Goal: Information Seeking & Learning: Learn about a topic

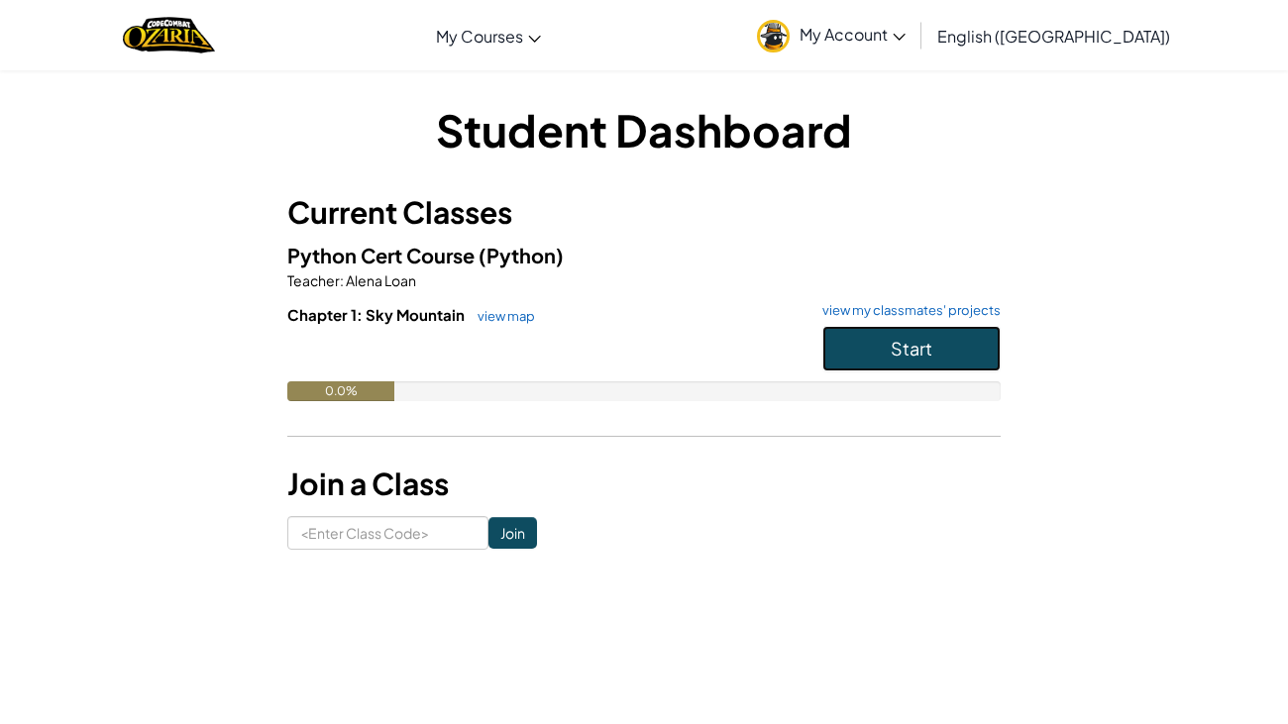
click at [893, 343] on span "Start" at bounding box center [912, 348] width 42 height 23
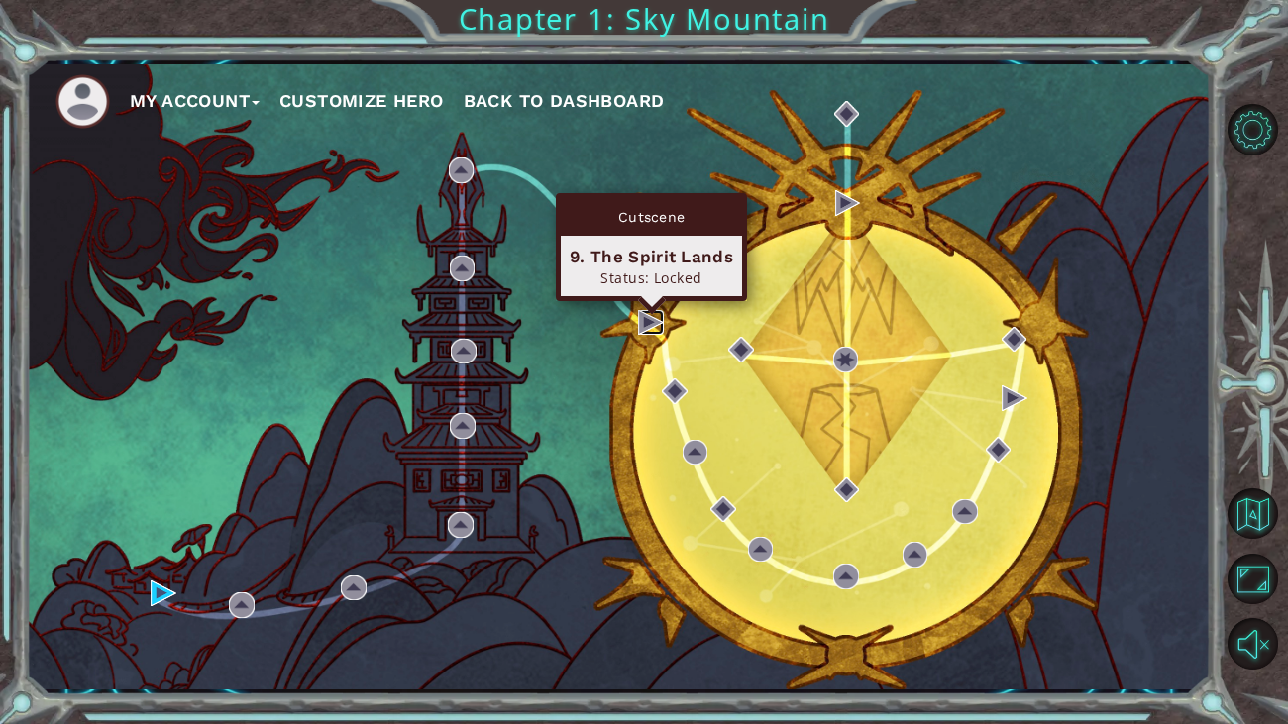
click at [647, 322] on img at bounding box center [651, 323] width 26 height 26
click at [662, 322] on img at bounding box center [651, 323] width 26 height 26
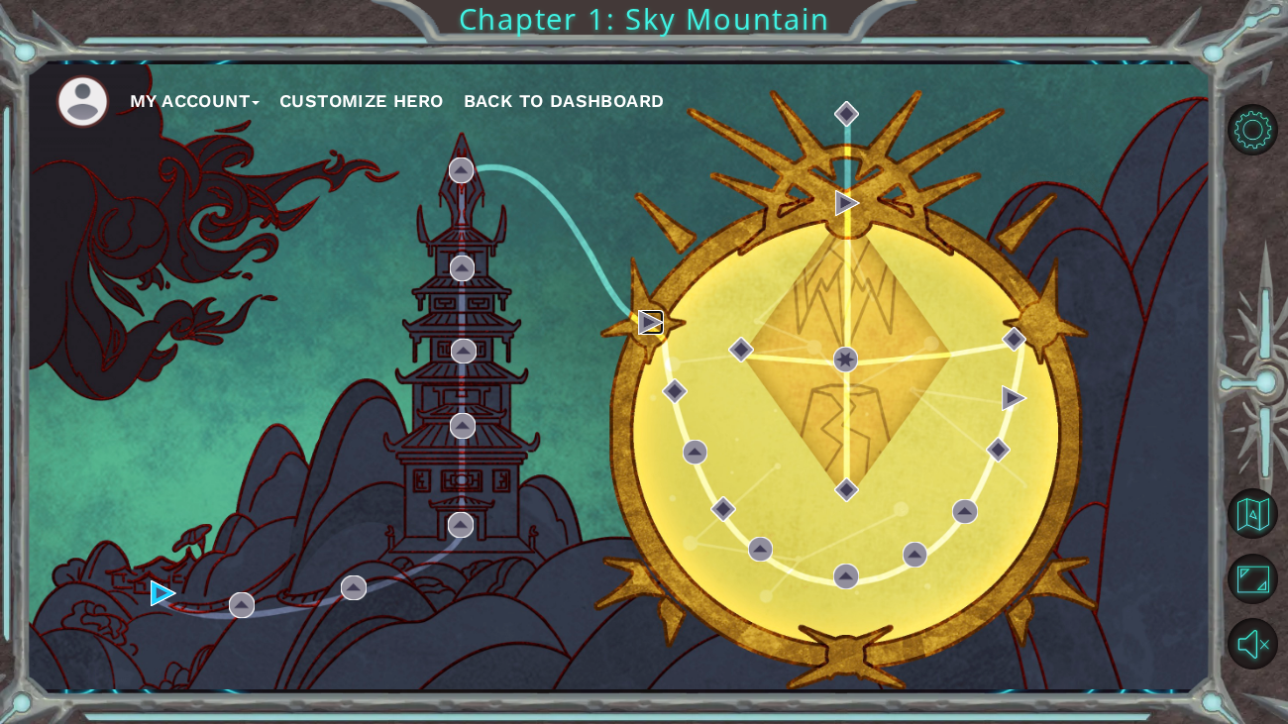
click at [658, 323] on img at bounding box center [651, 323] width 26 height 26
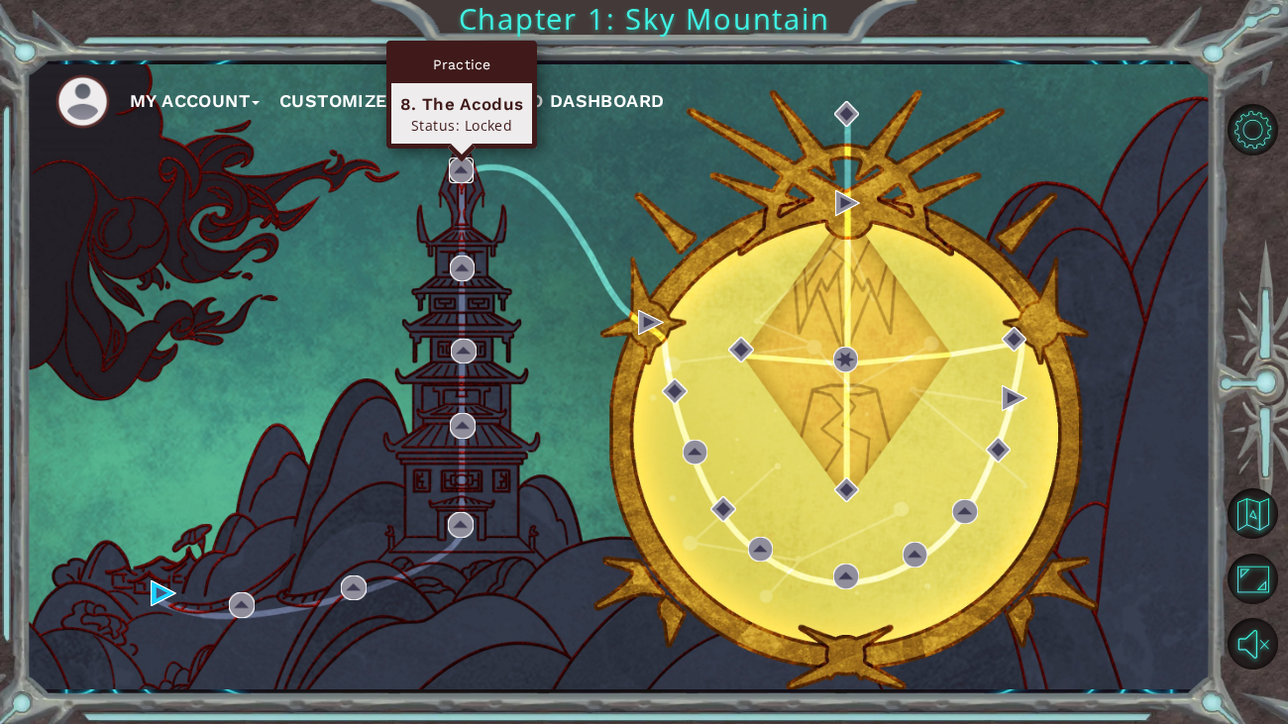
click at [456, 167] on img at bounding box center [462, 171] width 26 height 26
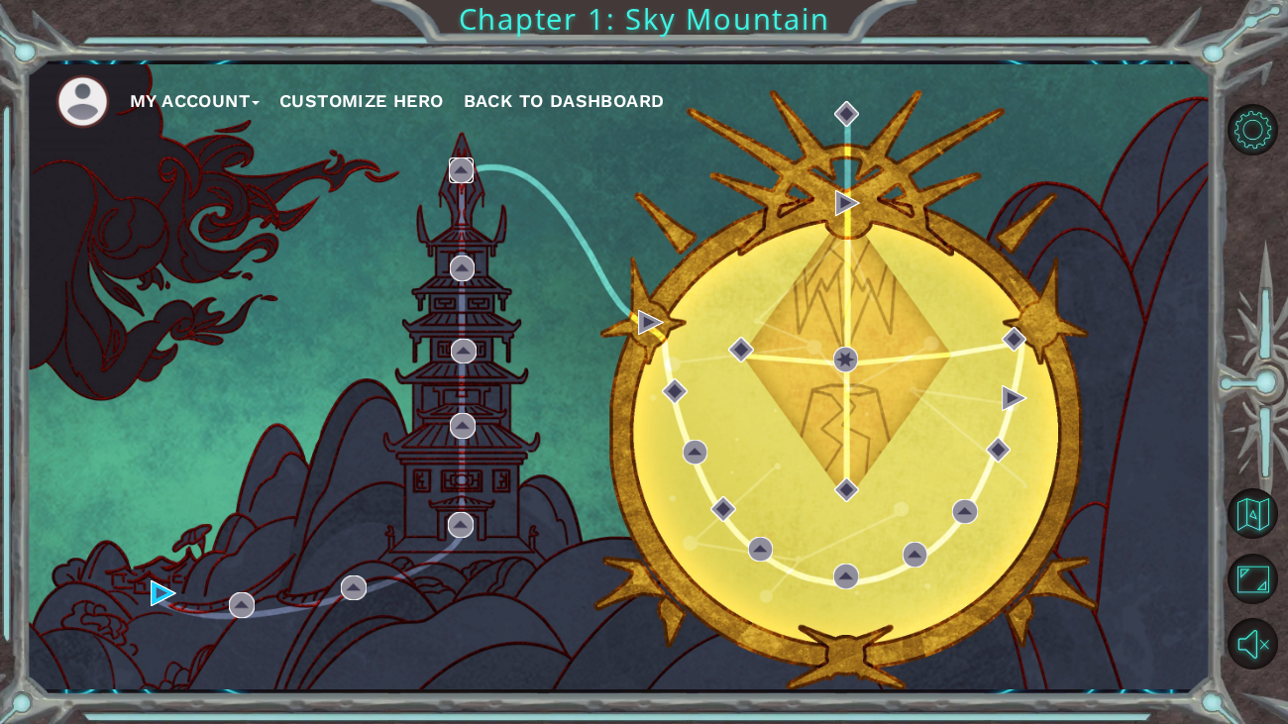
click at [456, 168] on img at bounding box center [462, 171] width 26 height 26
click at [488, 172] on div "My Account Customize Hero Back to Dashboard" at bounding box center [618, 376] width 1185 height 625
click at [488, 165] on div "My Account Customize Hero Back to Dashboard" at bounding box center [618, 376] width 1185 height 625
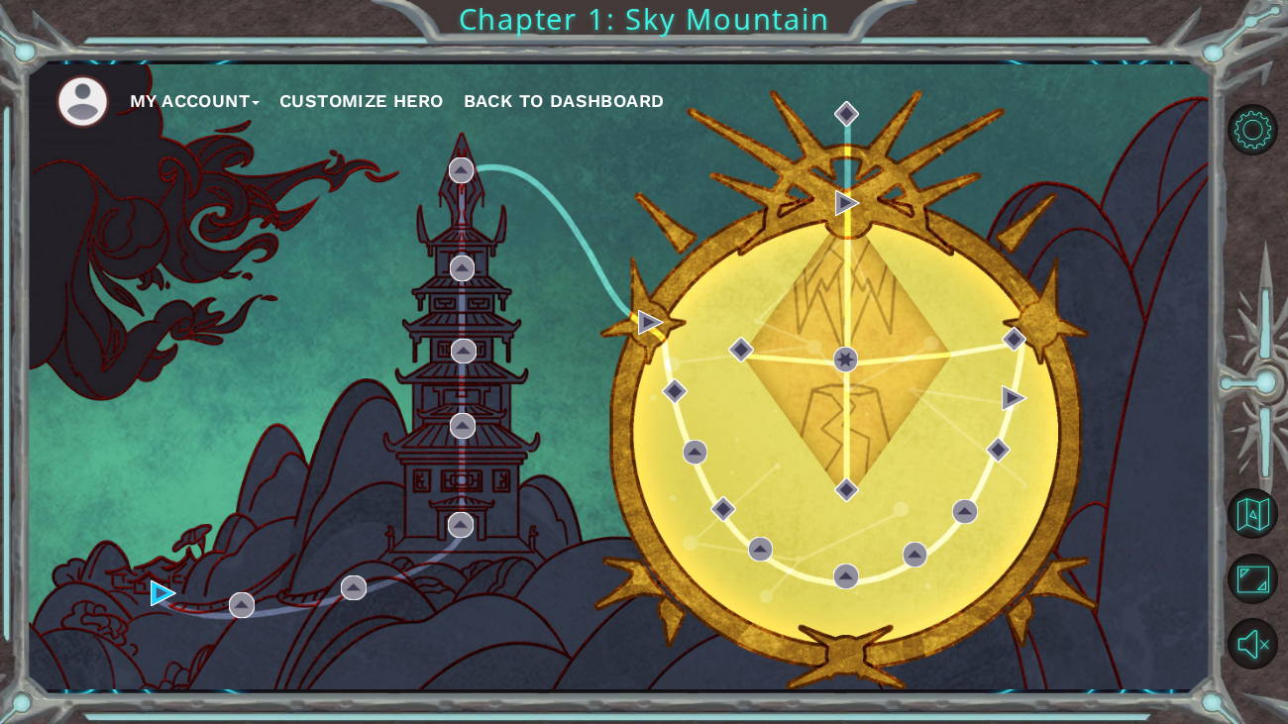
click at [487, 166] on div "My Account Customize Hero Back to Dashboard" at bounding box center [618, 376] width 1185 height 625
click at [400, 97] on button "Customize Hero" at bounding box center [361, 101] width 164 height 30
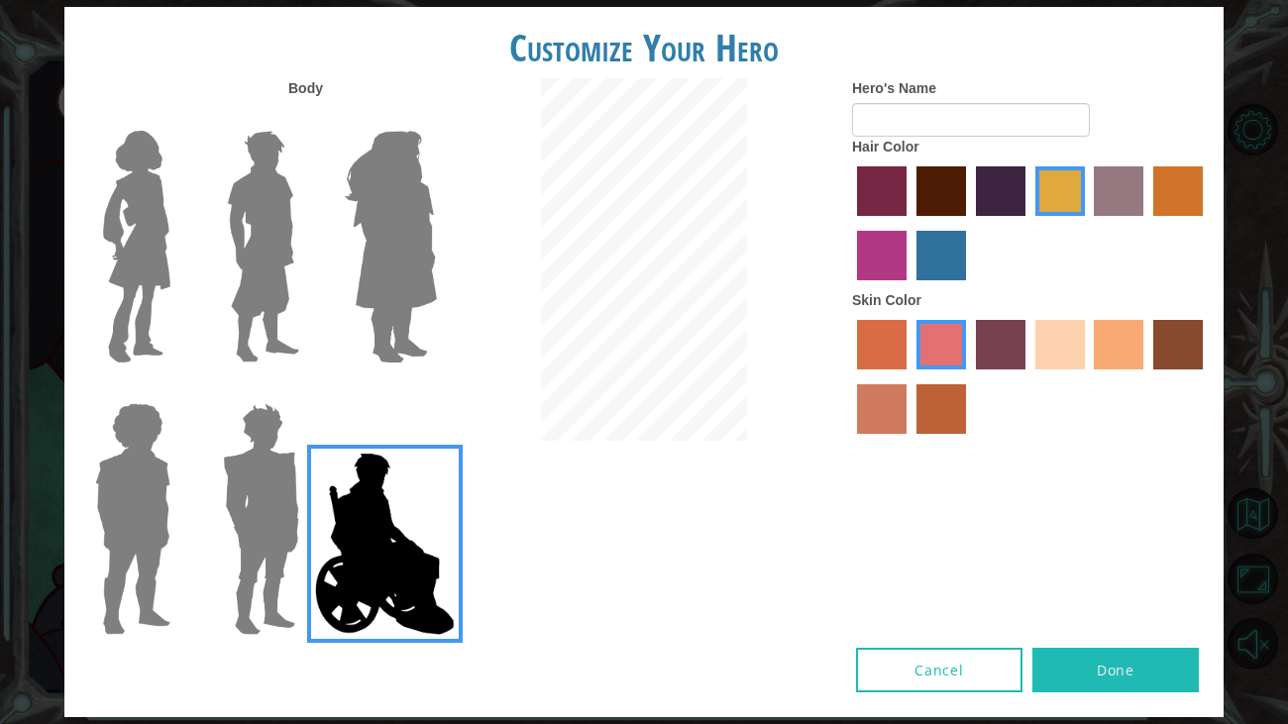
click at [253, 326] on img at bounding box center [263, 247] width 88 height 248
click at [307, 118] on input "Hero Lars" at bounding box center [307, 118] width 0 height 0
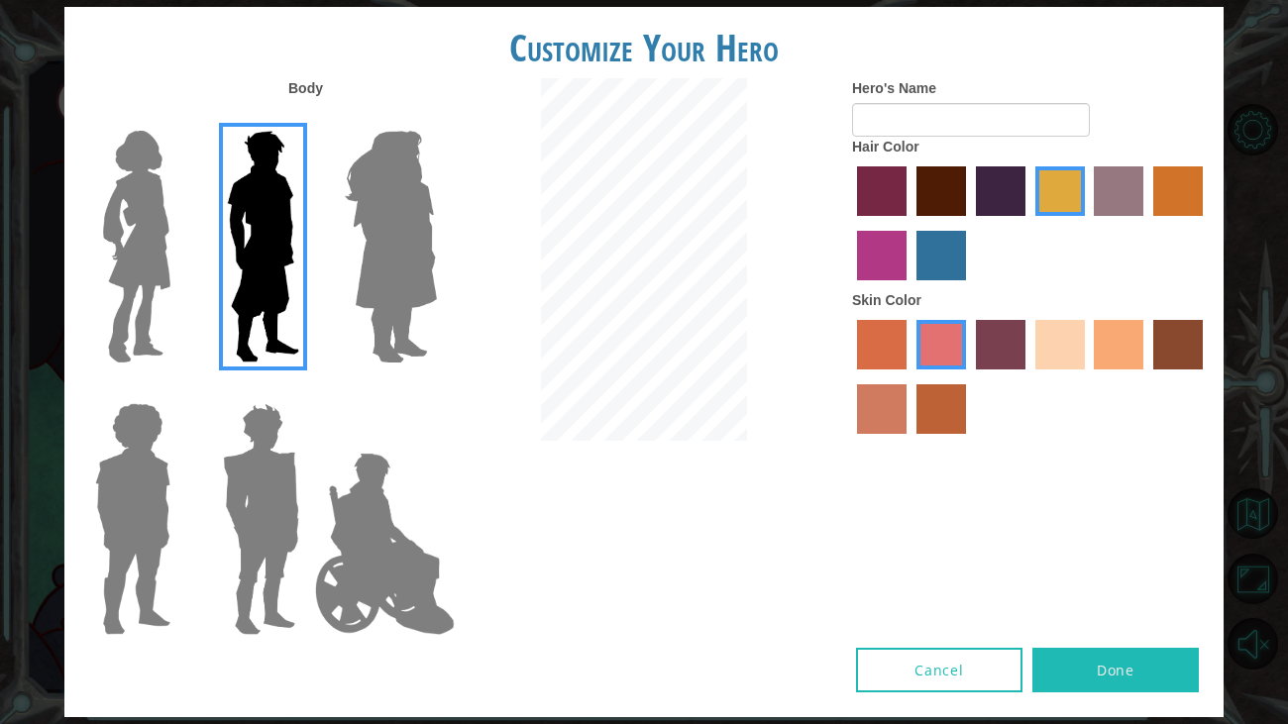
click at [357, 580] on img at bounding box center [385, 544] width 156 height 198
click at [436, 390] on input "Hero Jamie" at bounding box center [436, 390] width 0 height 0
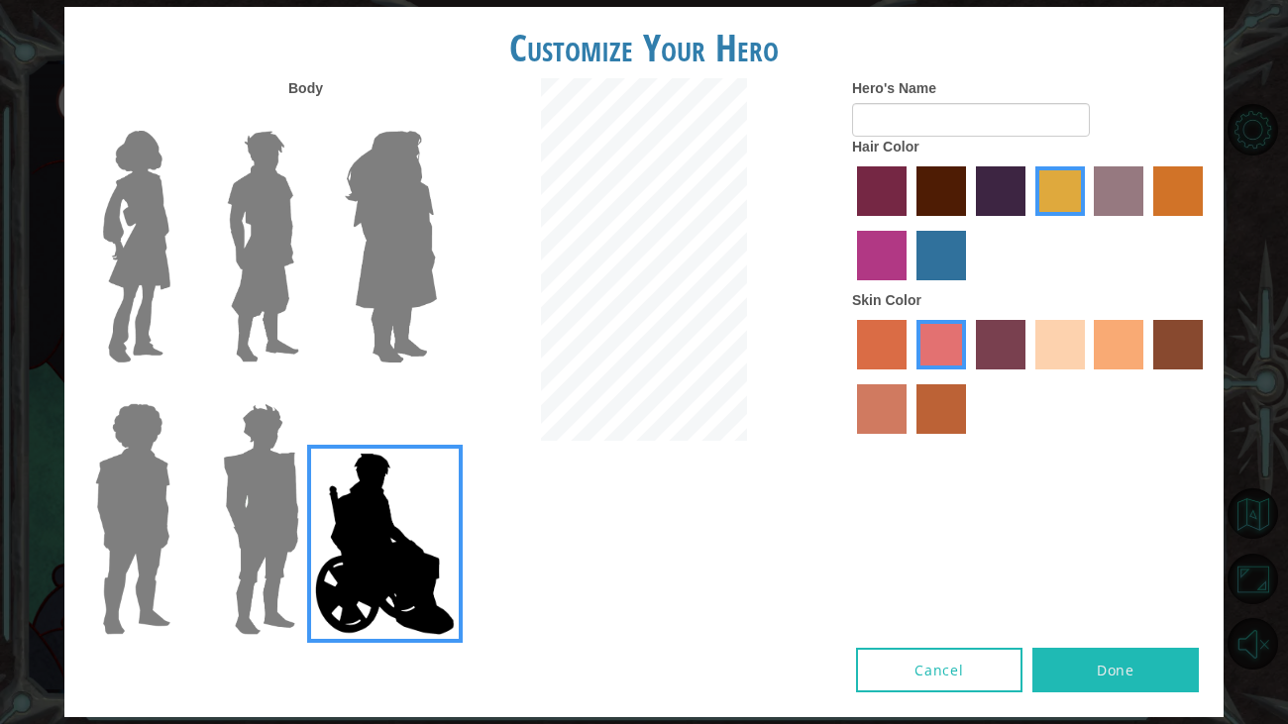
click at [290, 552] on img at bounding box center [261, 519] width 92 height 248
click at [307, 390] on input "Hero Garnet" at bounding box center [307, 390] width 0 height 0
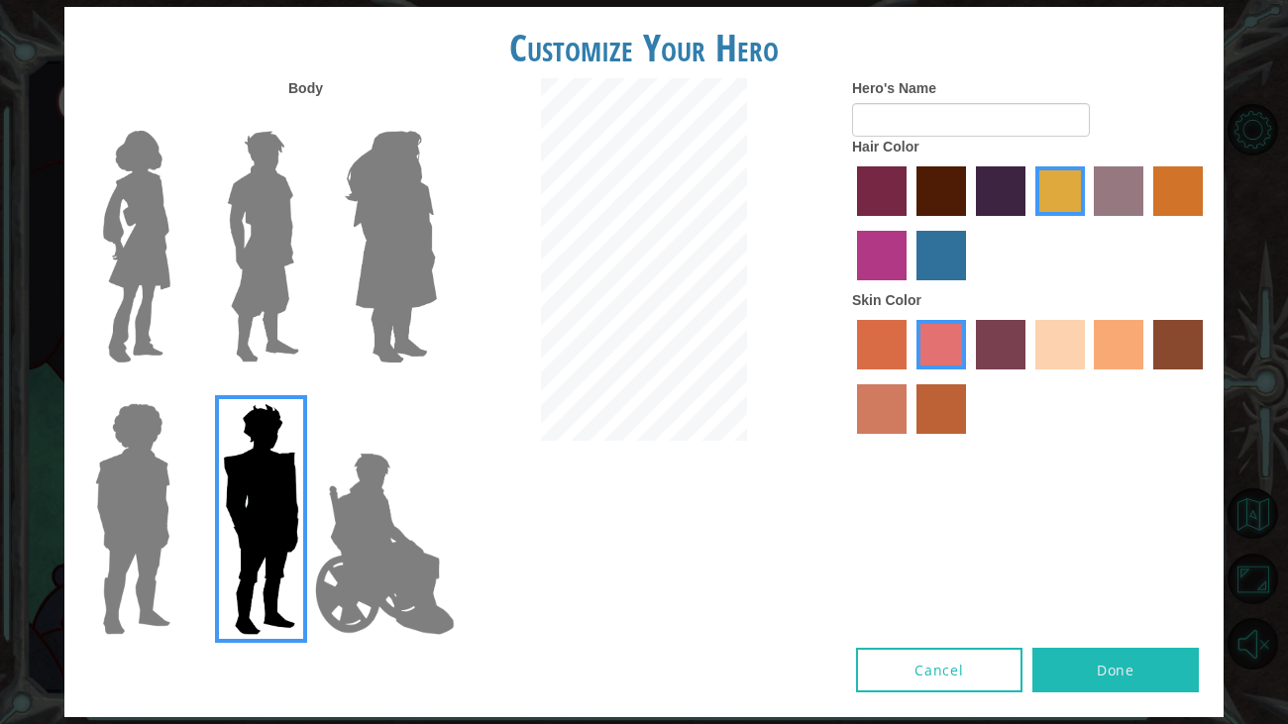
click at [184, 508] on div at bounding box center [128, 512] width 129 height 272
click at [290, 173] on img at bounding box center [263, 247] width 88 height 248
click at [307, 118] on input "Hero Lars" at bounding box center [307, 118] width 0 height 0
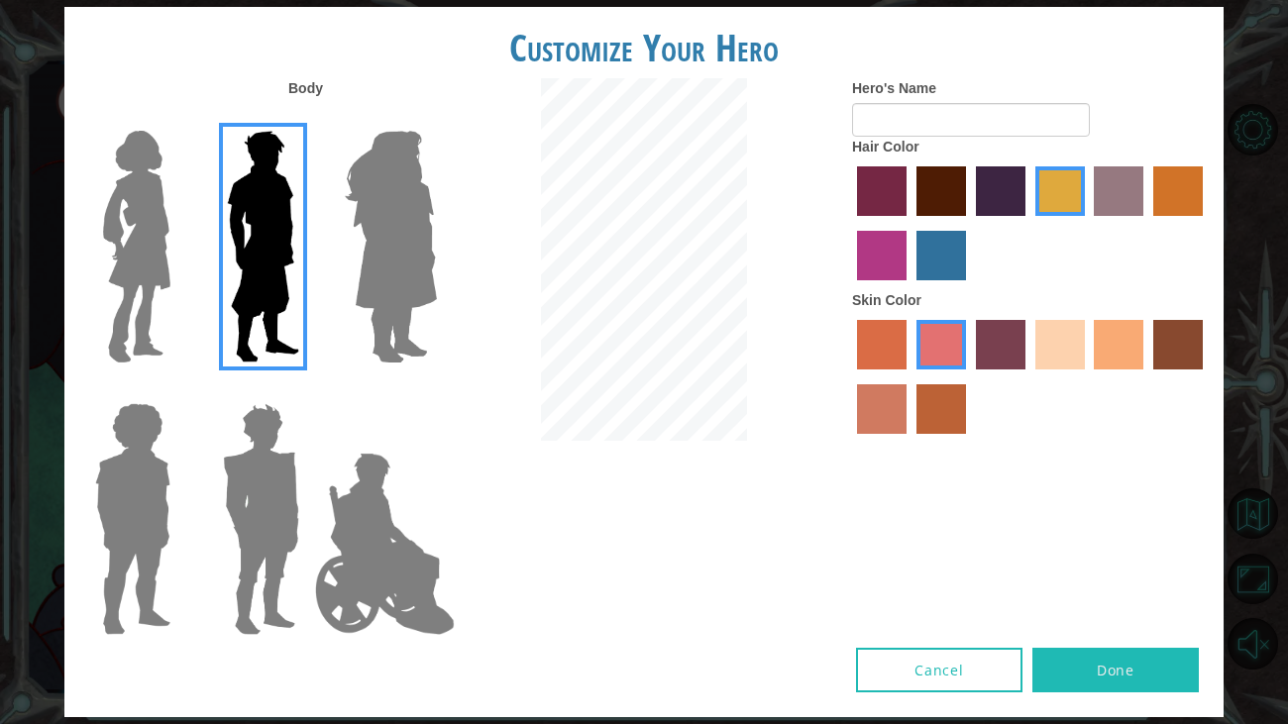
click at [177, 482] on img at bounding box center [132, 519] width 91 height 248
click at [178, 390] on input "Hero Steven" at bounding box center [178, 390] width 0 height 0
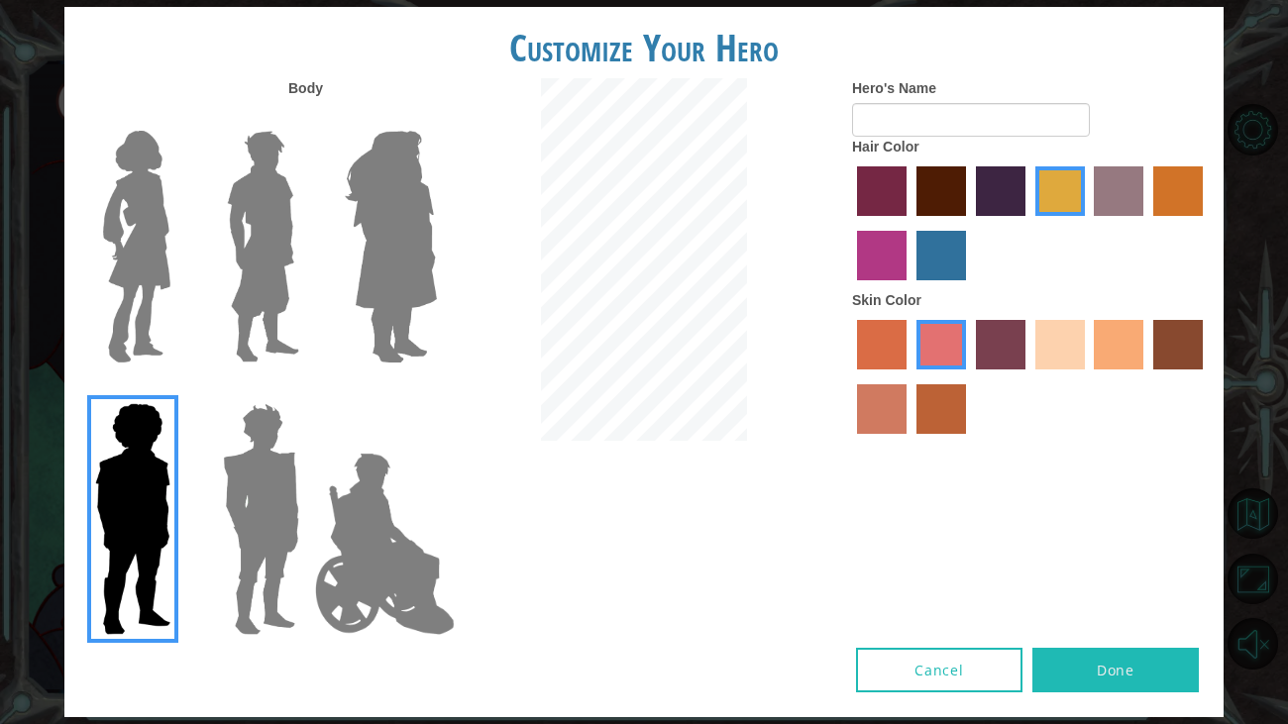
click at [270, 261] on img at bounding box center [263, 247] width 88 height 248
click at [307, 118] on input "Hero Lars" at bounding box center [307, 118] width 0 height 0
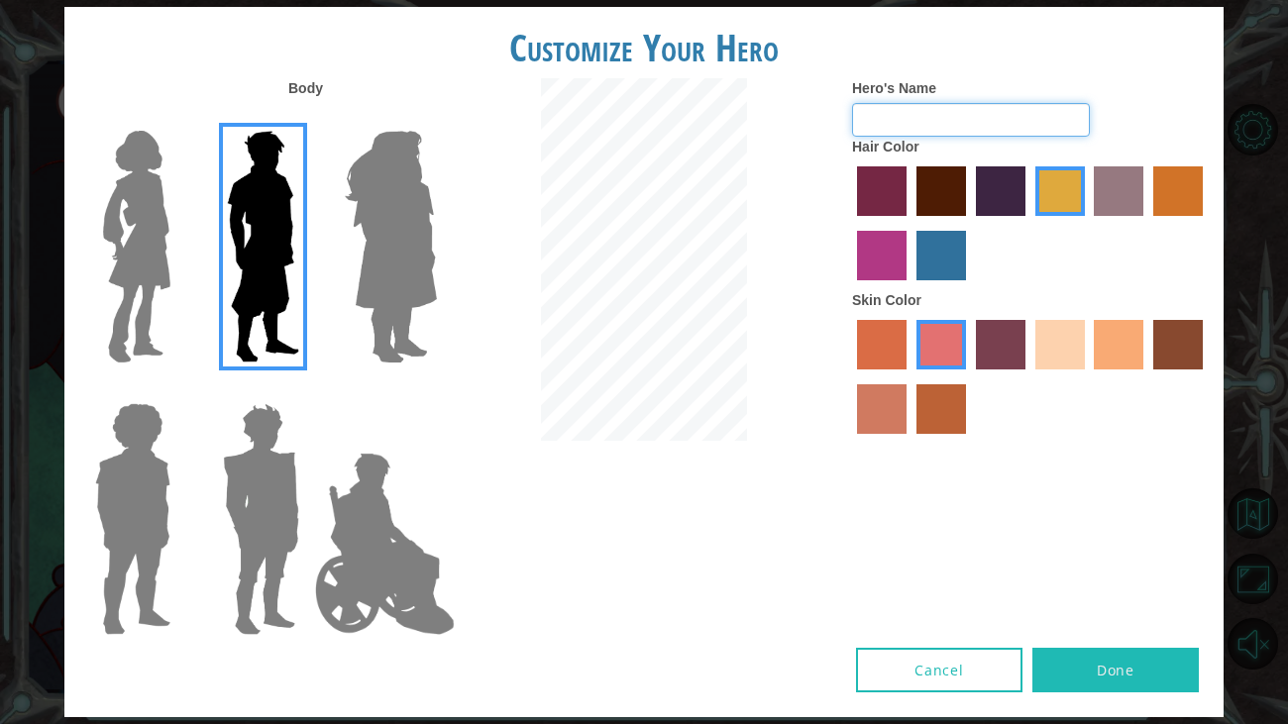
click at [957, 124] on input "Hero's Name" at bounding box center [971, 120] width 238 height 34
type input "Otouto"
click at [953, 205] on label "maroon hair color" at bounding box center [942, 191] width 50 height 50
click at [910, 223] on input "maroon hair color" at bounding box center [910, 223] width 0 height 0
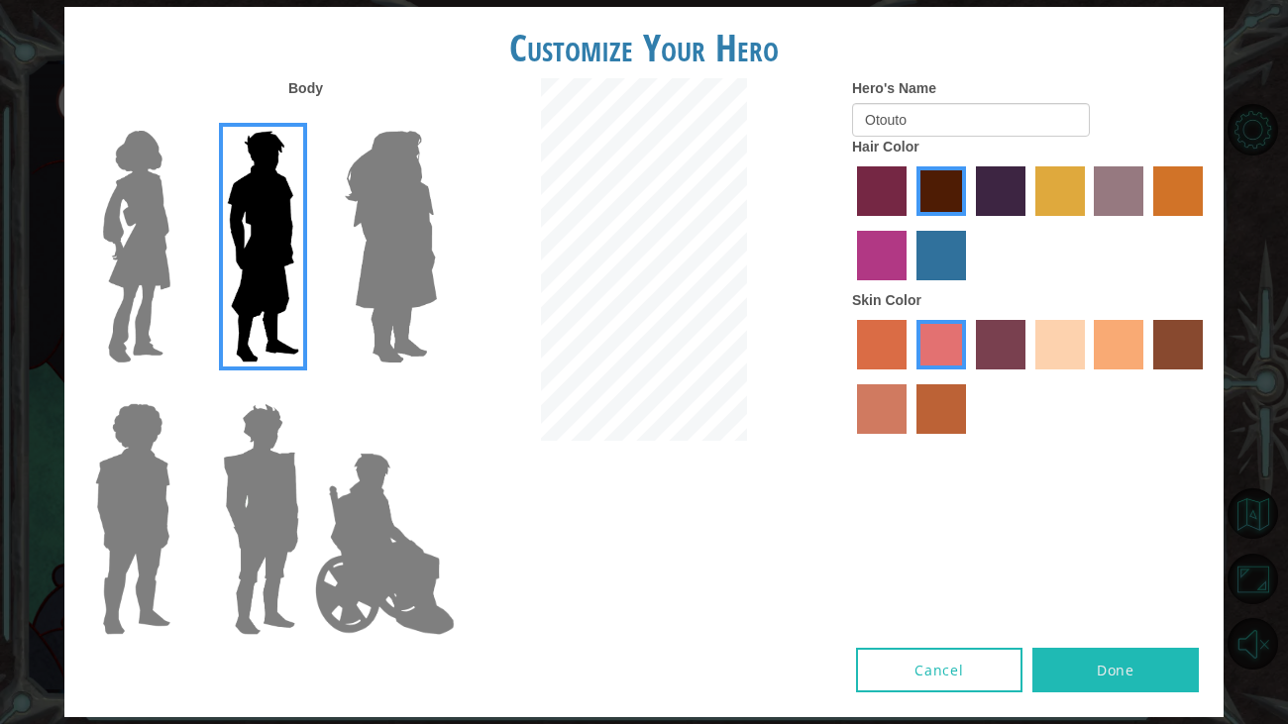
click at [1140, 337] on label "tacao skin color" at bounding box center [1119, 345] width 50 height 50
click at [1088, 377] on input "tacao skin color" at bounding box center [1088, 377] width 0 height 0
click at [902, 558] on div "Body Hero's Name Otouto Hair Color Skin Color" at bounding box center [643, 363] width 1159 height 570
click at [1136, 668] on button "Done" at bounding box center [1115, 670] width 166 height 45
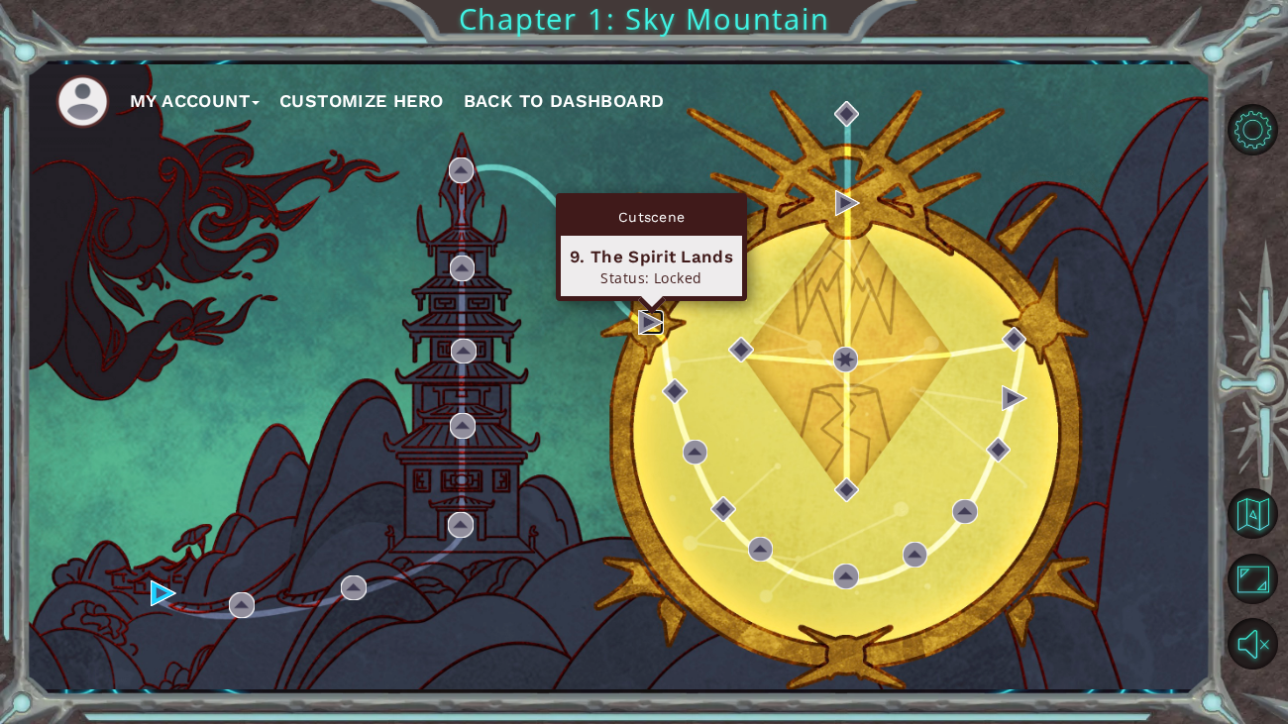
click at [640, 320] on img at bounding box center [651, 323] width 26 height 26
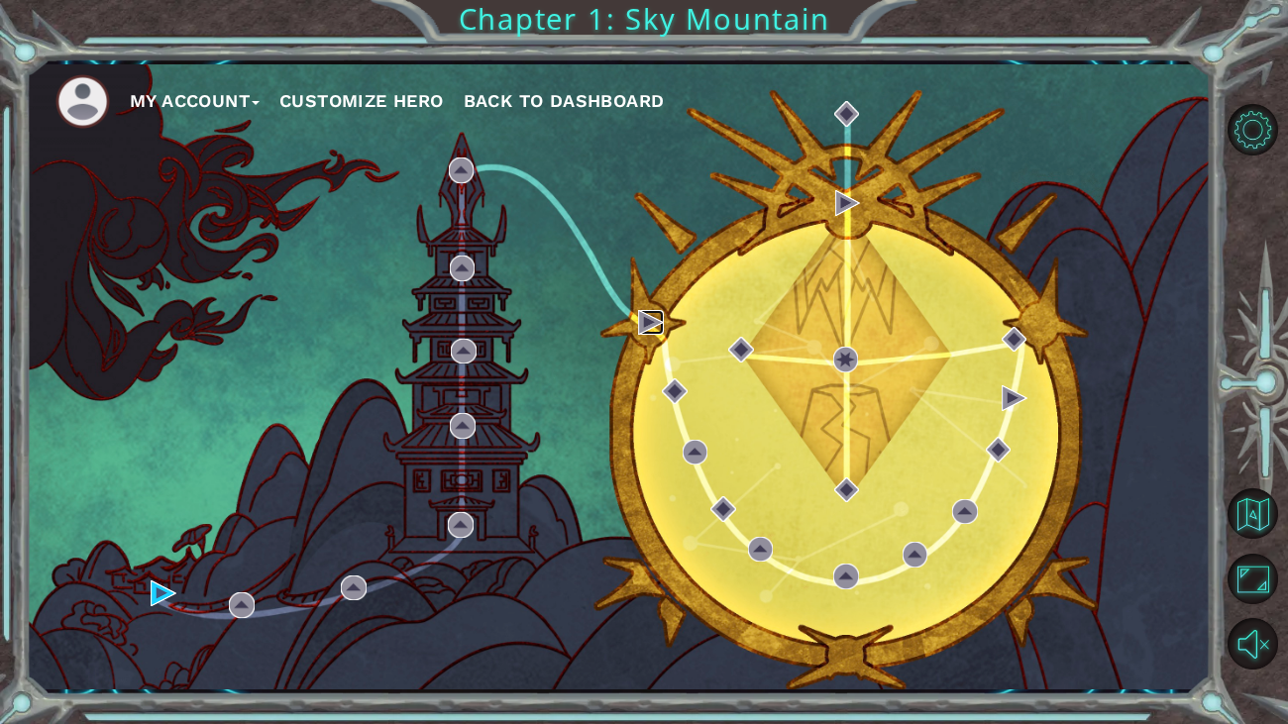
click at [660, 318] on img at bounding box center [651, 323] width 26 height 26
click at [649, 320] on img at bounding box center [651, 323] width 26 height 26
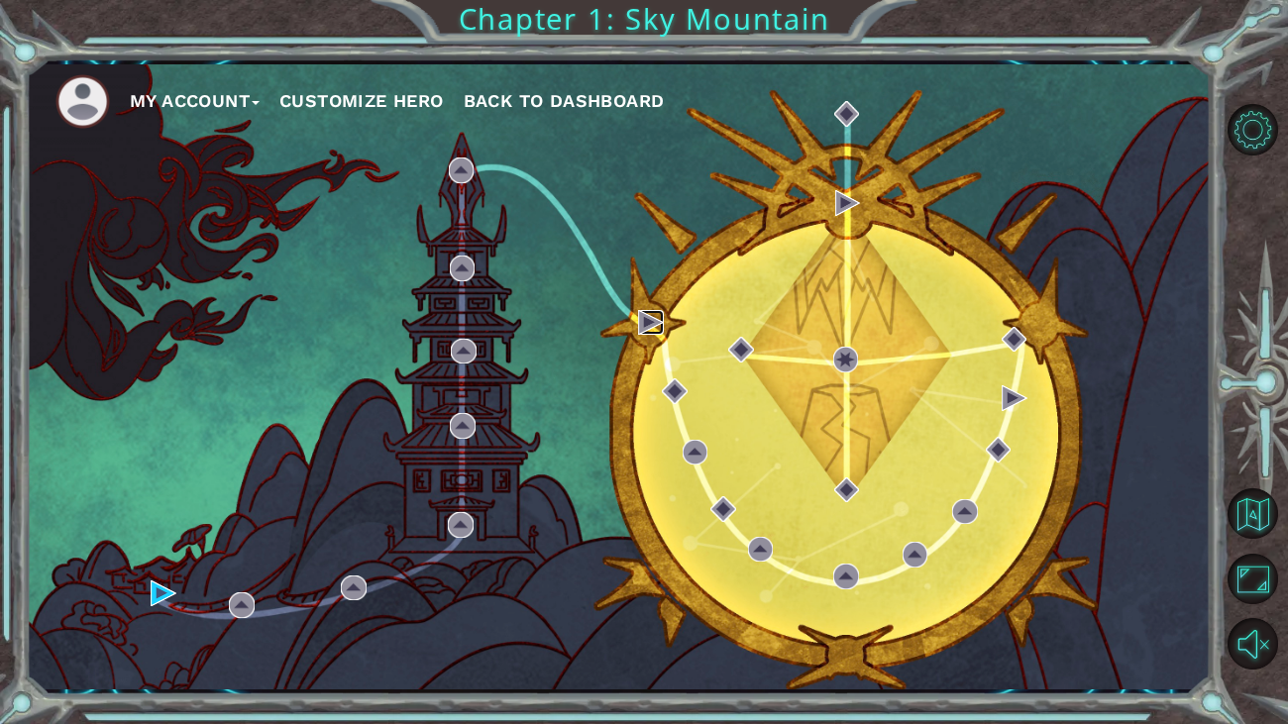
click at [649, 320] on img at bounding box center [651, 323] width 26 height 26
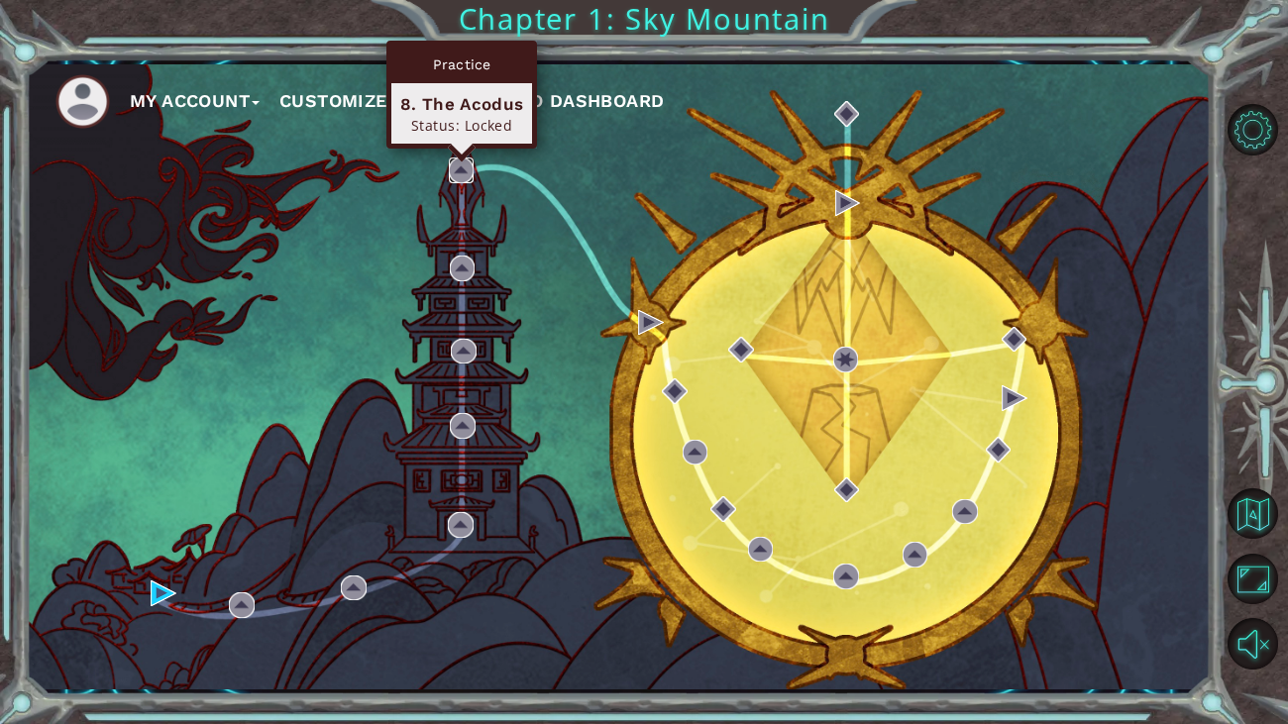
click at [461, 169] on img at bounding box center [462, 171] width 26 height 26
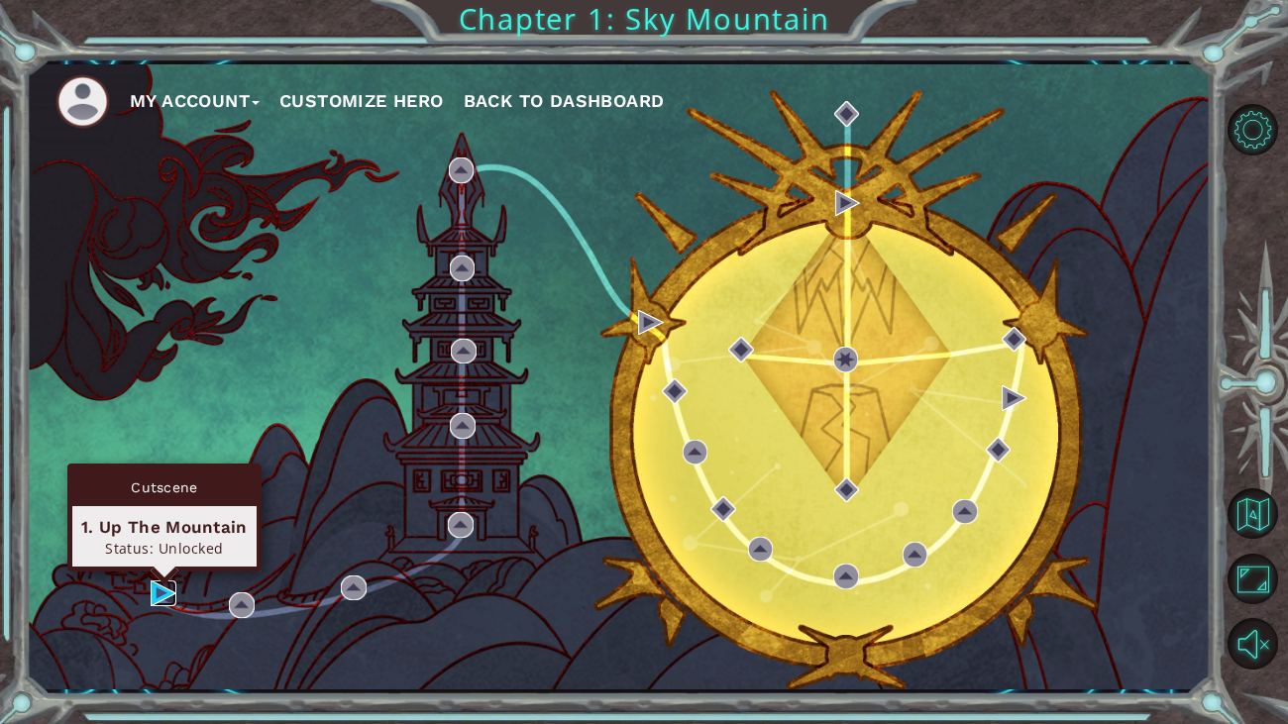
click at [163, 593] on img at bounding box center [164, 594] width 26 height 26
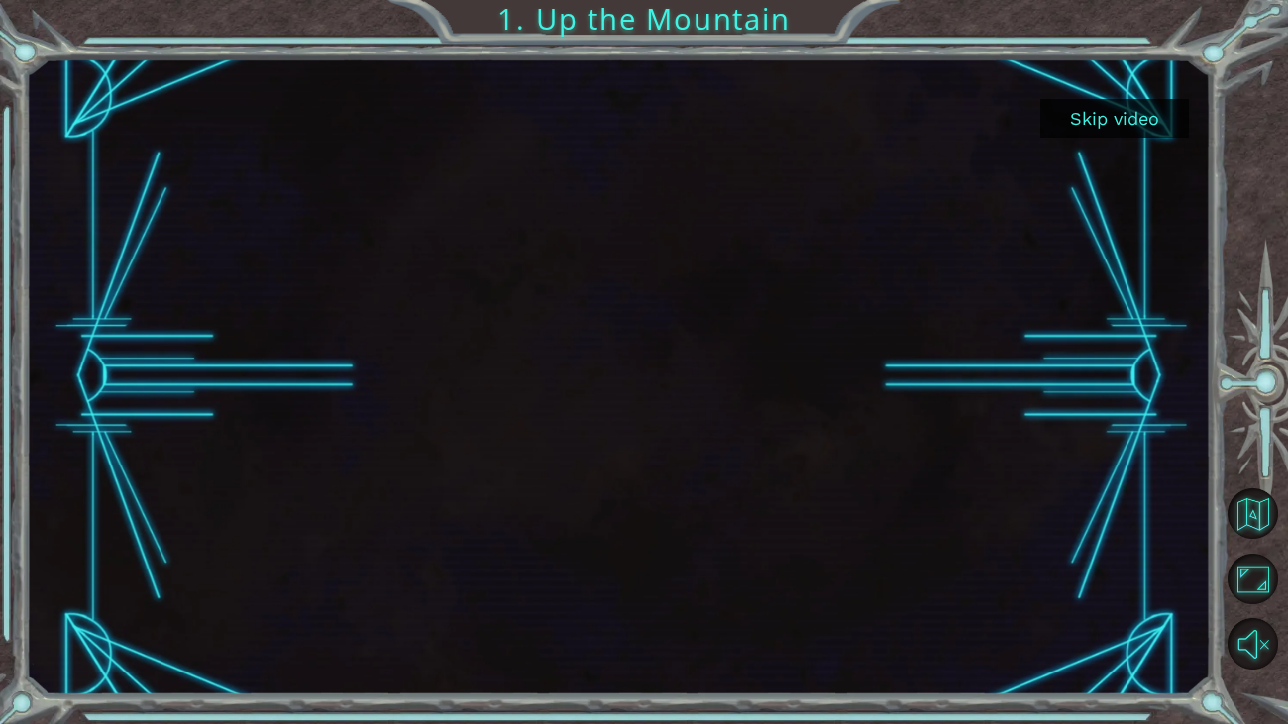
click at [1126, 122] on button "Skip video" at bounding box center [1114, 118] width 149 height 39
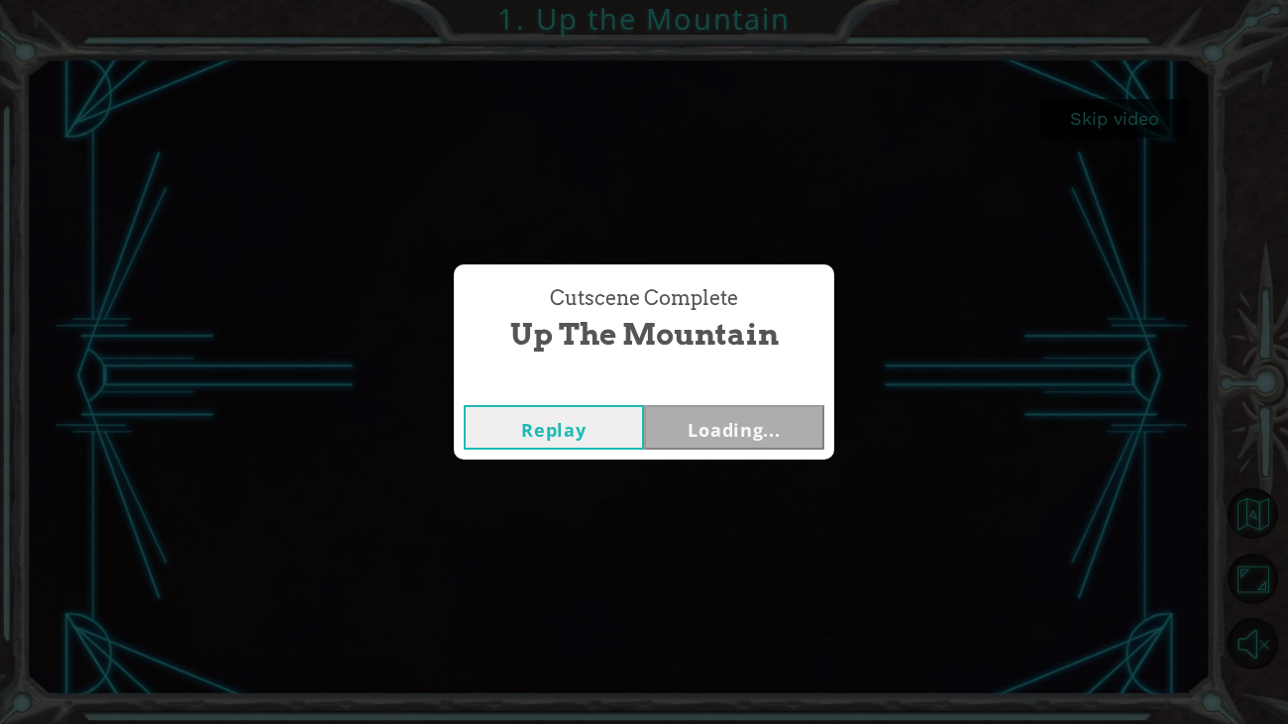
click at [559, 437] on button "Replay" at bounding box center [554, 427] width 180 height 45
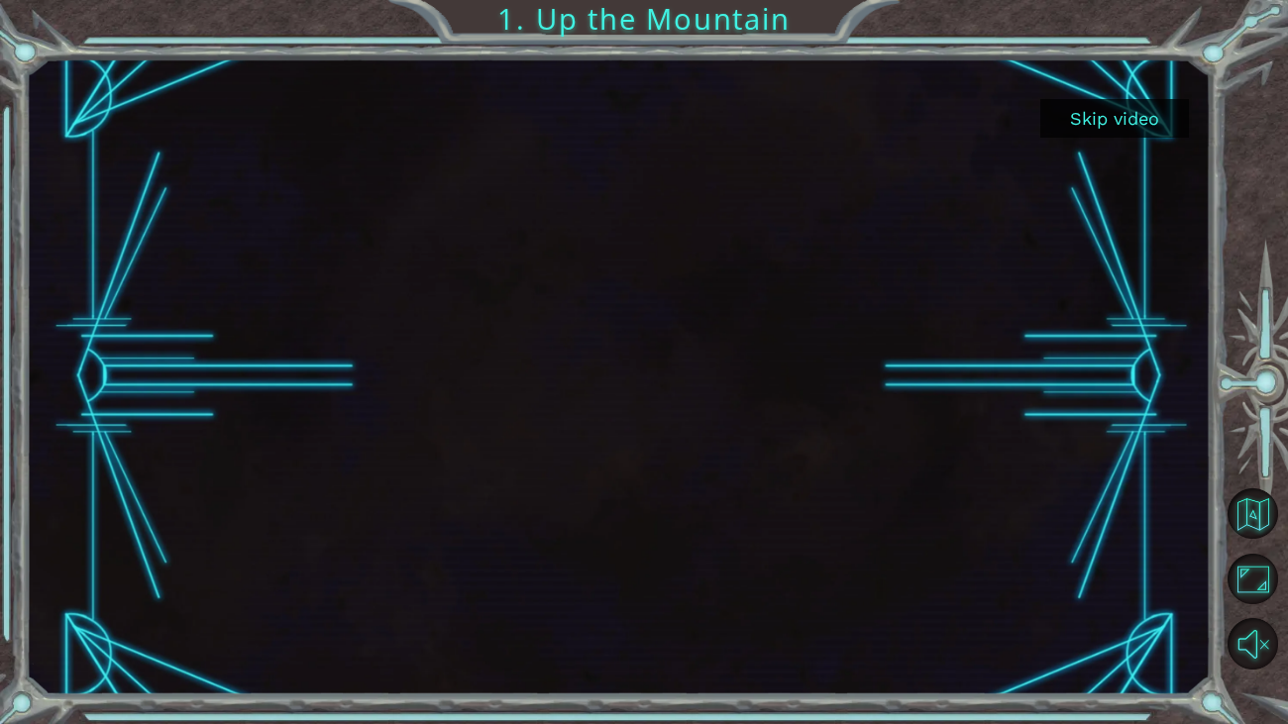
click at [1106, 129] on button "Skip video" at bounding box center [1114, 118] width 149 height 39
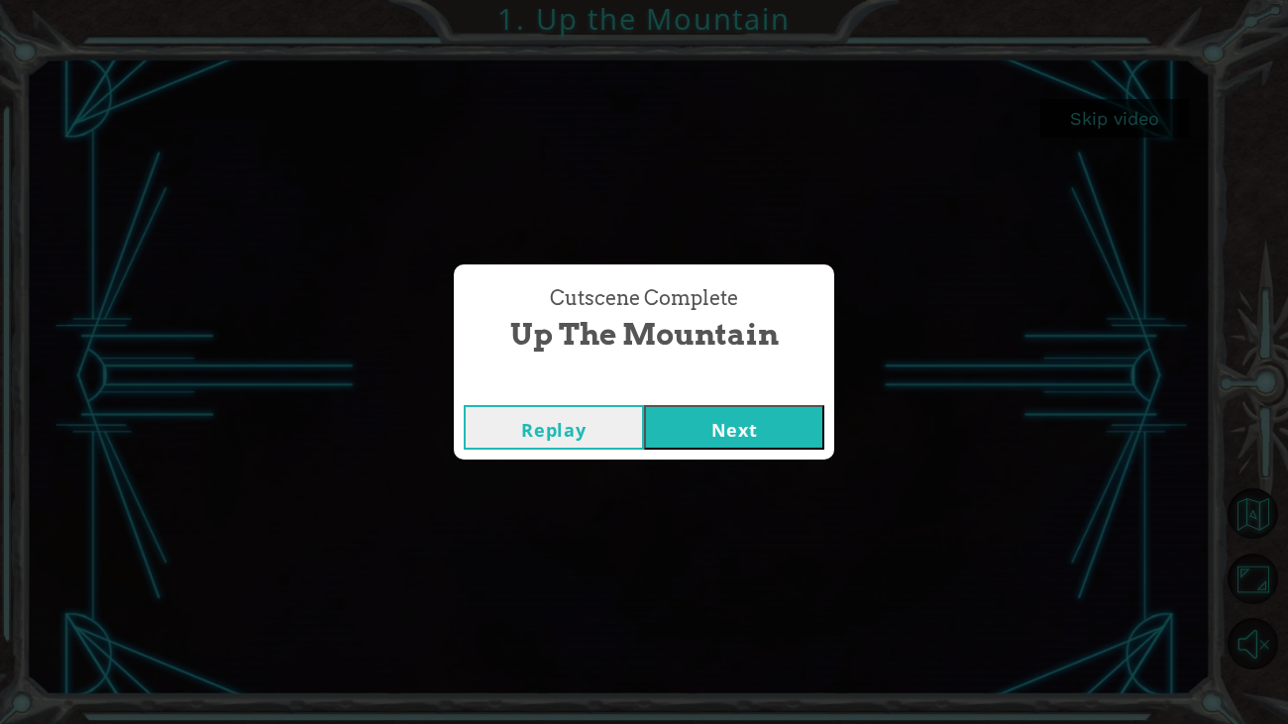
click at [758, 429] on button "Next" at bounding box center [734, 427] width 180 height 45
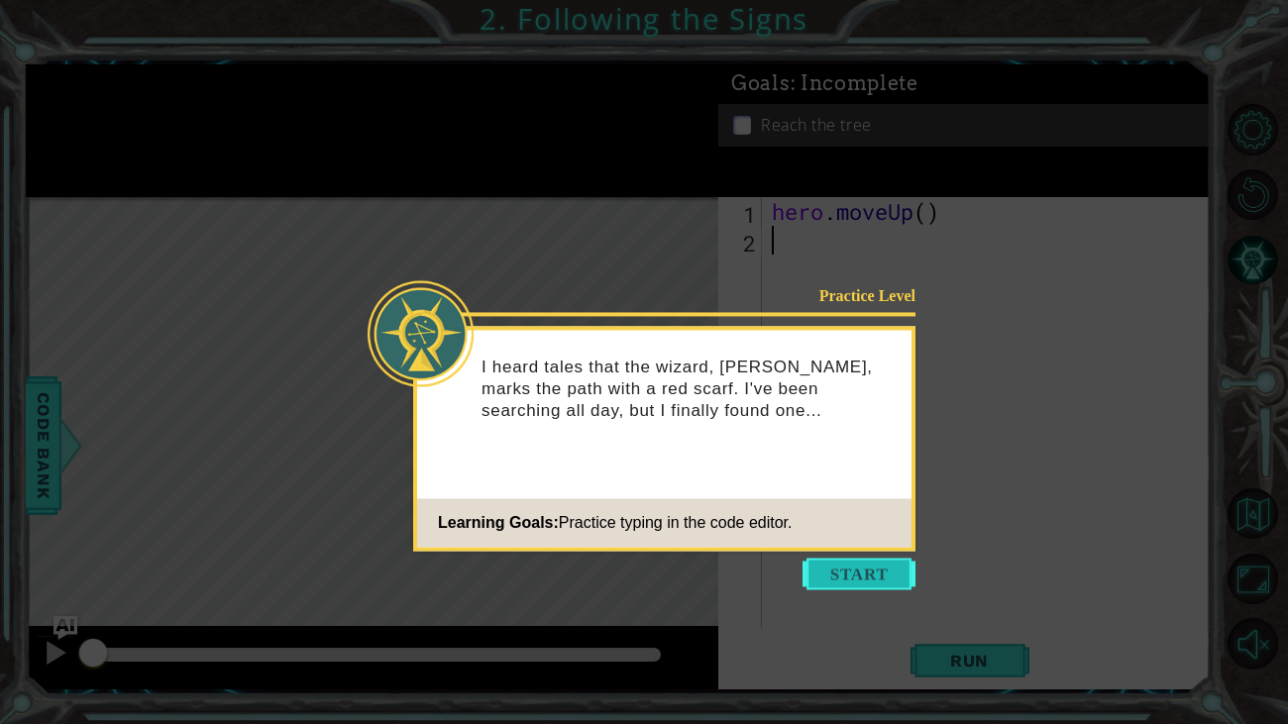
click at [852, 576] on button "Start" at bounding box center [859, 574] width 113 height 32
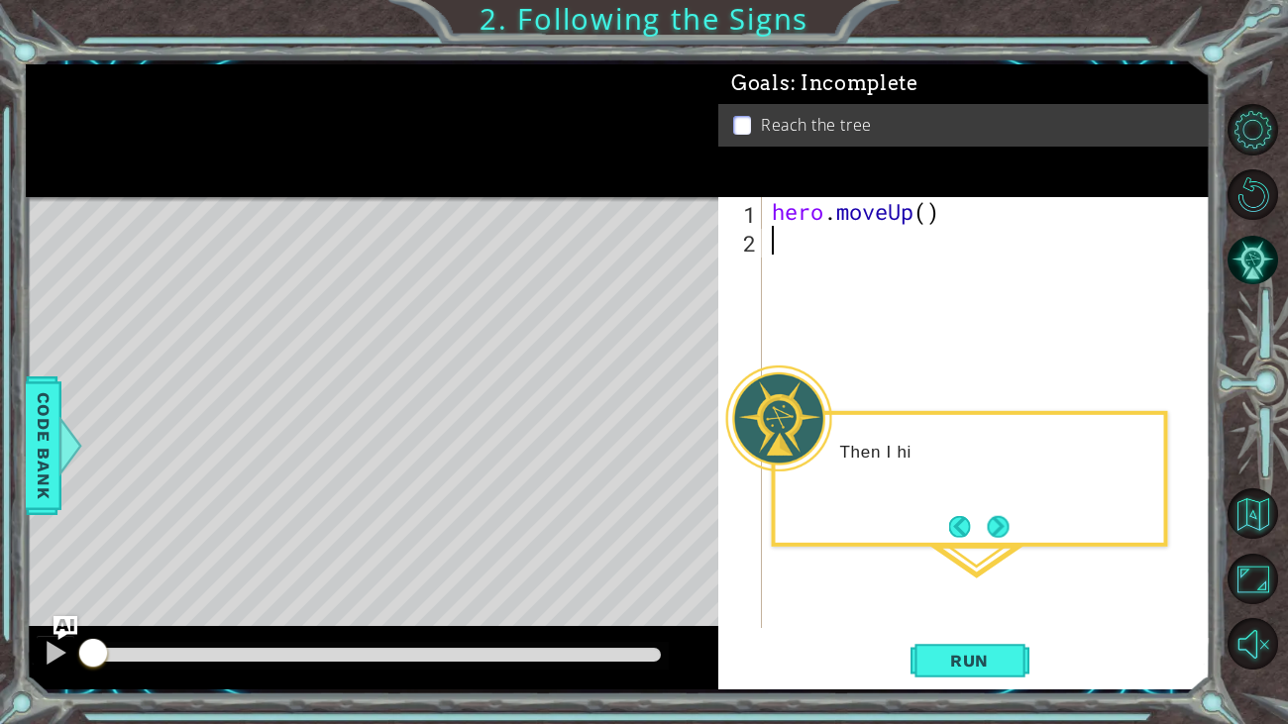
type textarea "hero.moveUp()"
click at [958, 664] on span "Run" at bounding box center [969, 661] width 78 height 20
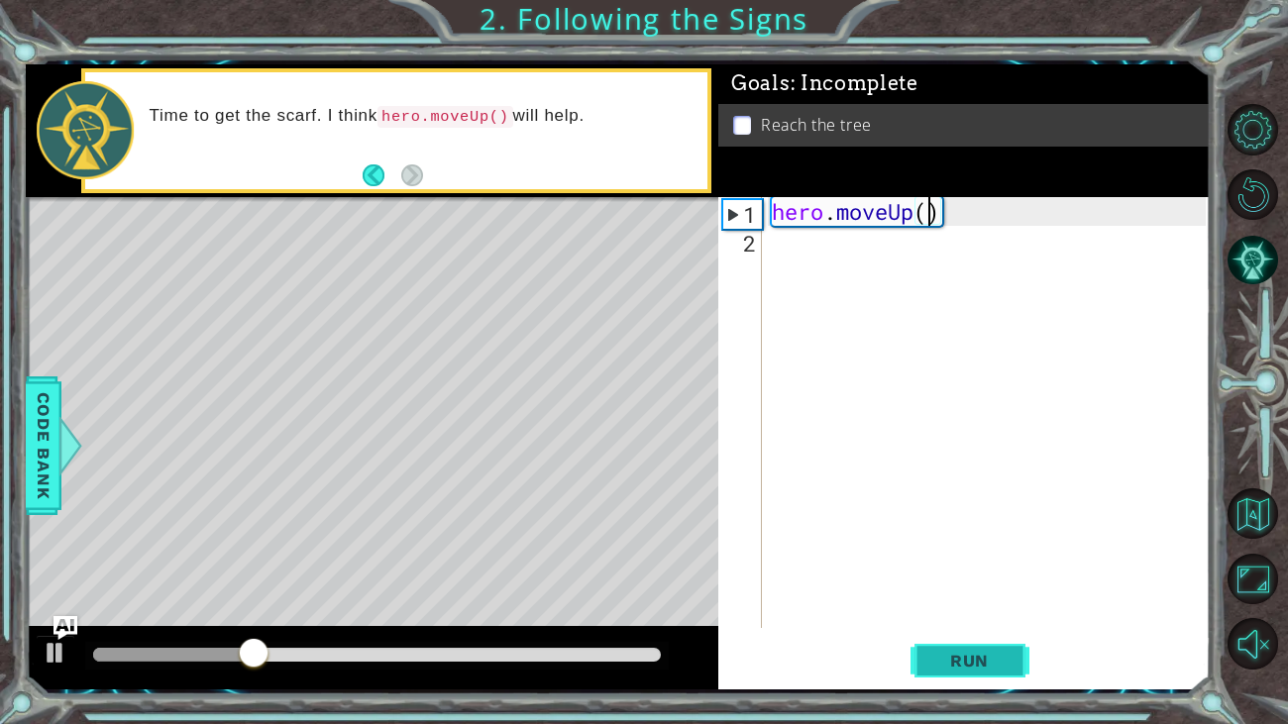
click at [999, 664] on span "Run" at bounding box center [969, 661] width 78 height 20
type textarea "hero.moveUp(2)"
click at [984, 655] on span "Run" at bounding box center [969, 661] width 78 height 20
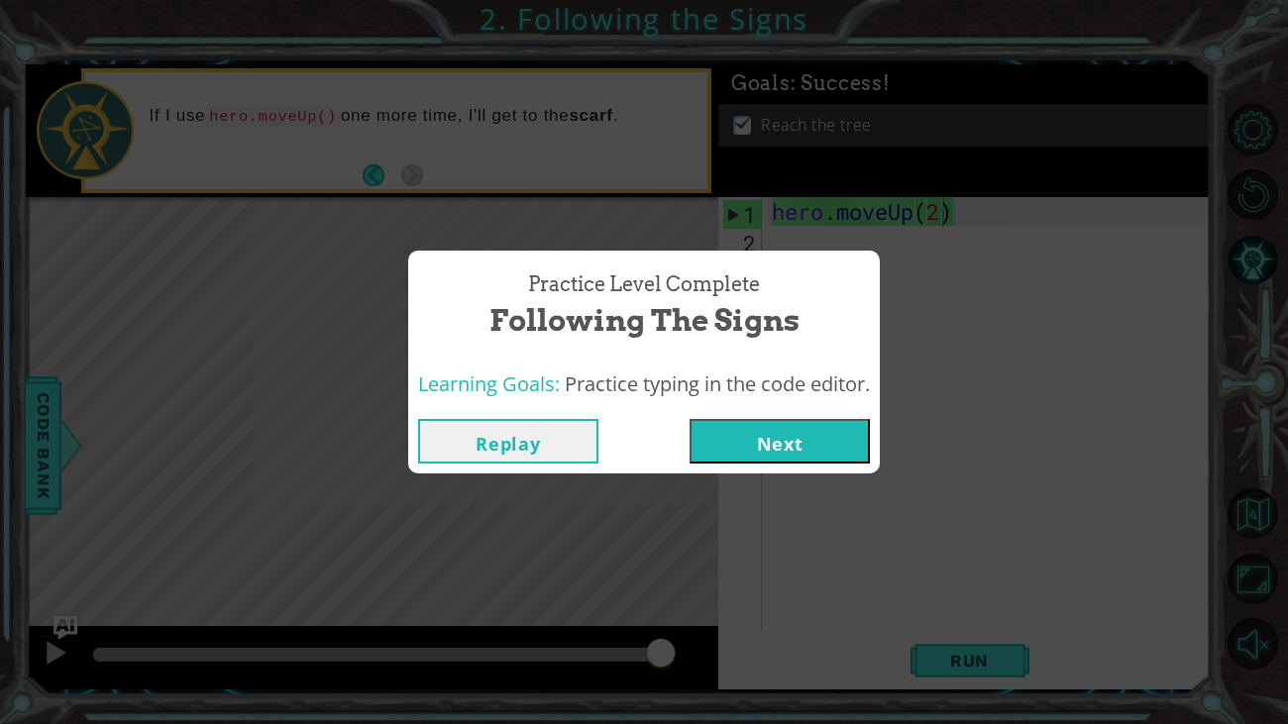
click at [809, 438] on button "Next" at bounding box center [780, 441] width 180 height 45
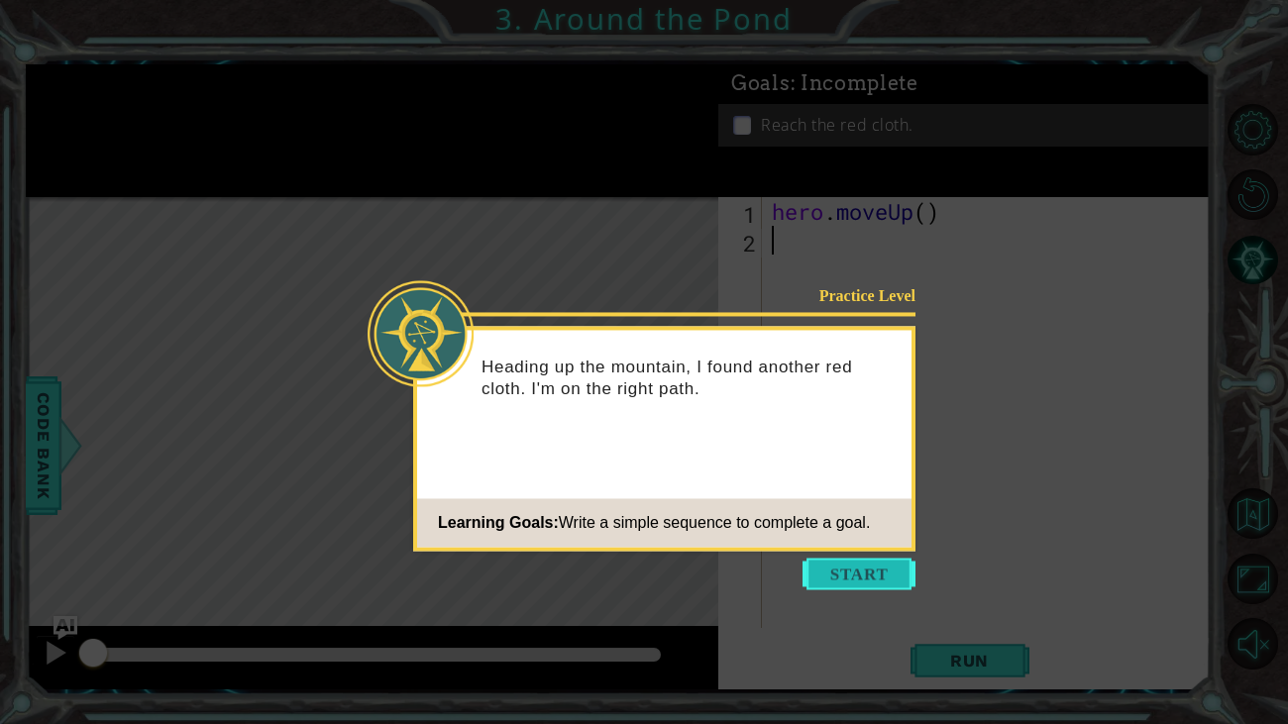
click at [847, 571] on button "Start" at bounding box center [859, 574] width 113 height 32
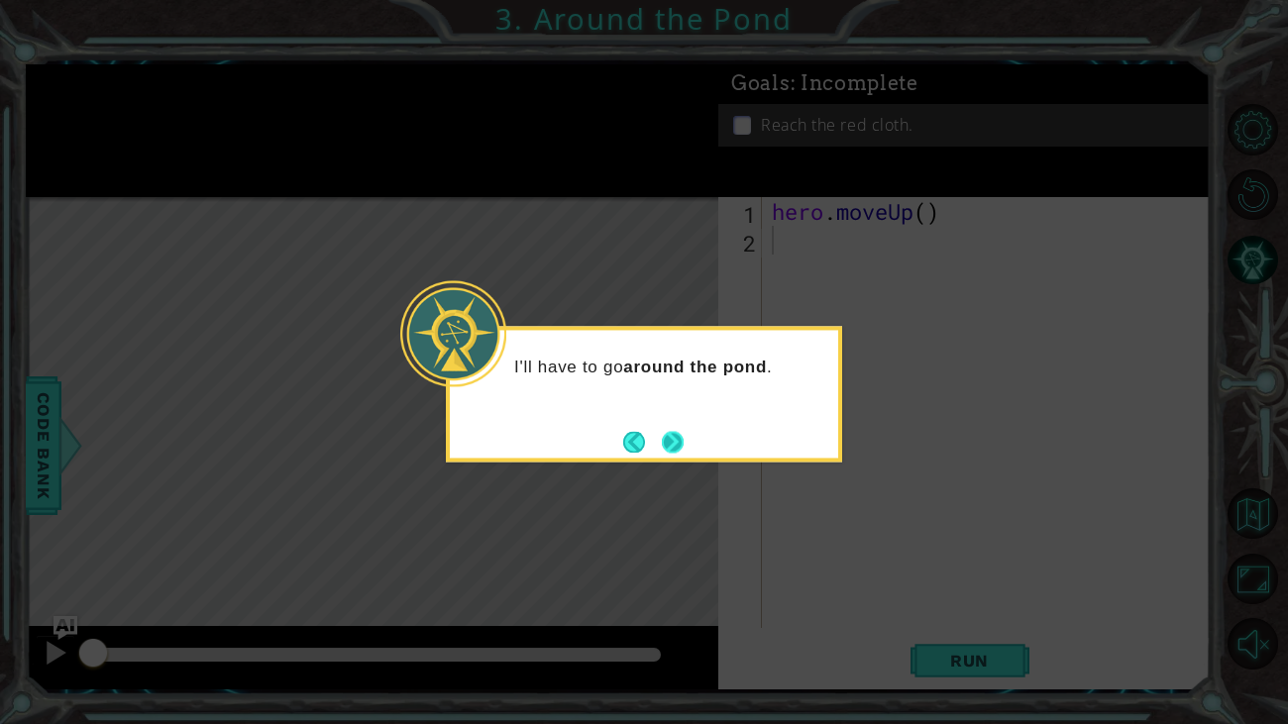
click at [669, 436] on button "Next" at bounding box center [673, 442] width 37 height 37
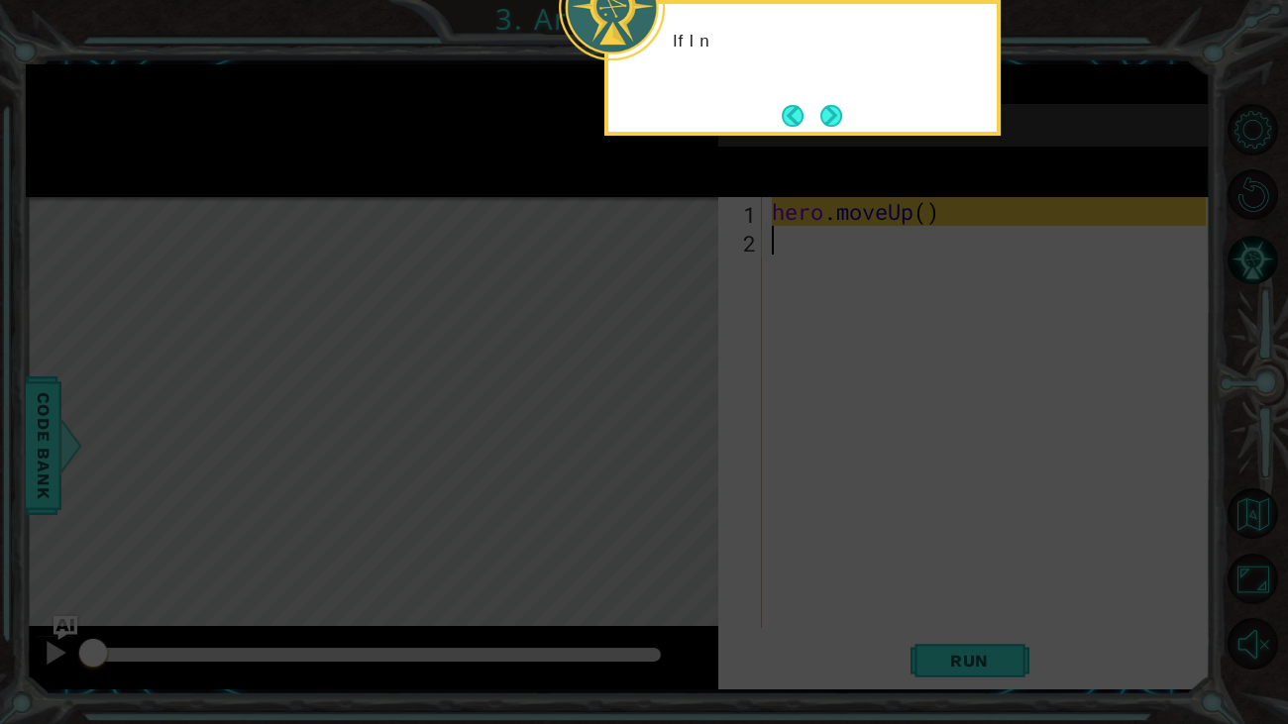
click at [837, 508] on icon at bounding box center [644, 117] width 1288 height 1215
click at [832, 113] on button "Next" at bounding box center [831, 116] width 24 height 24
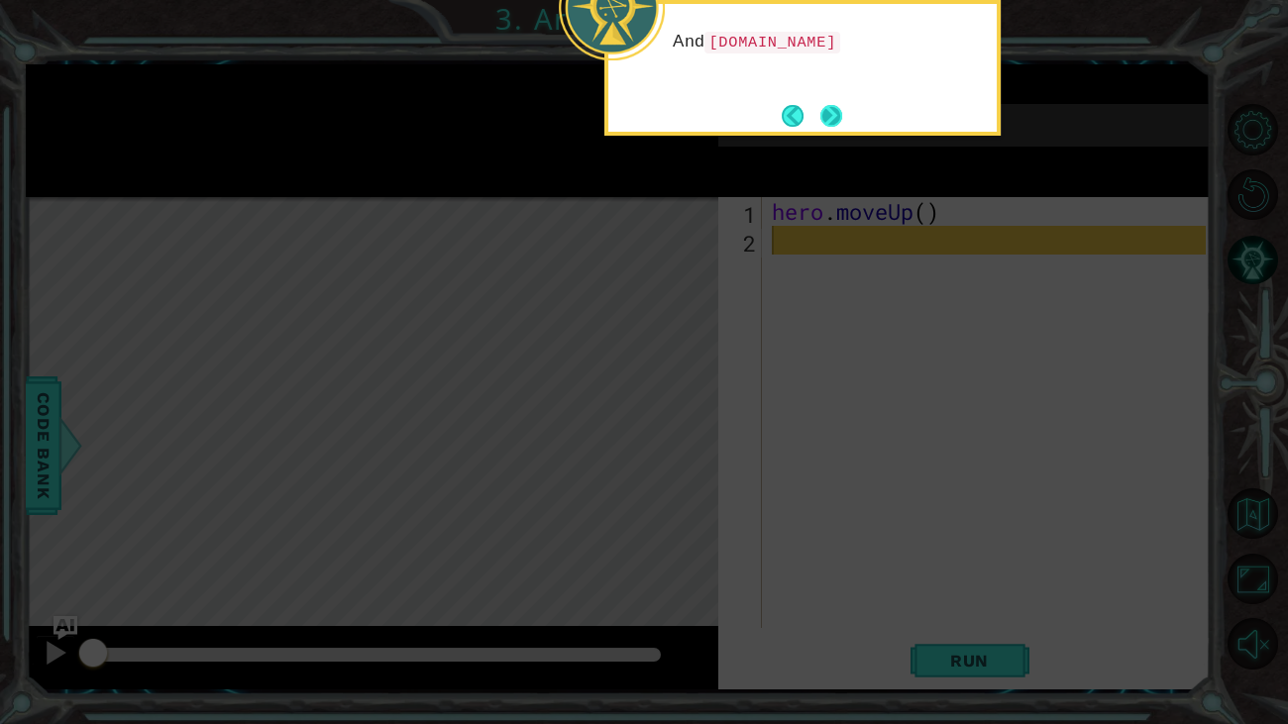
click at [830, 114] on button "Next" at bounding box center [831, 116] width 22 height 22
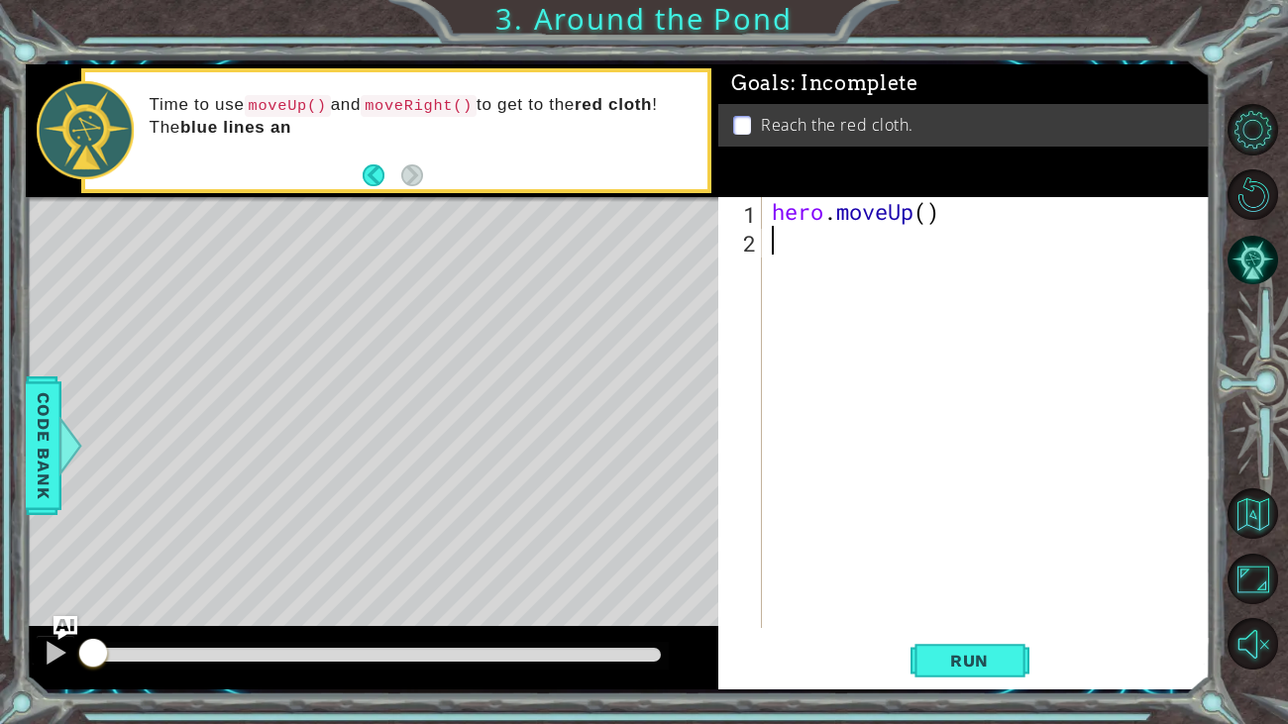
click at [927, 213] on div "hero . moveUp ( )" at bounding box center [992, 441] width 448 height 488
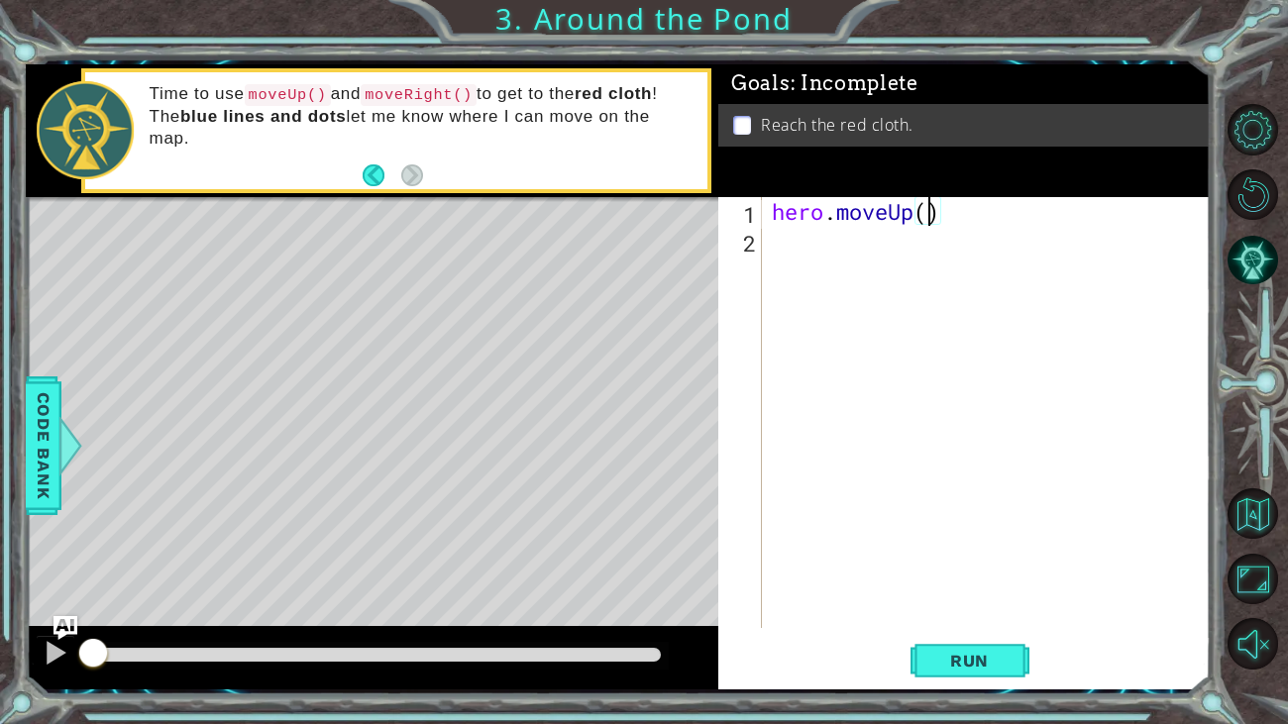
type textarea "hero.moveUp(1)"
click at [834, 240] on div "hero . moveUp ( 1 )" at bounding box center [992, 441] width 448 height 488
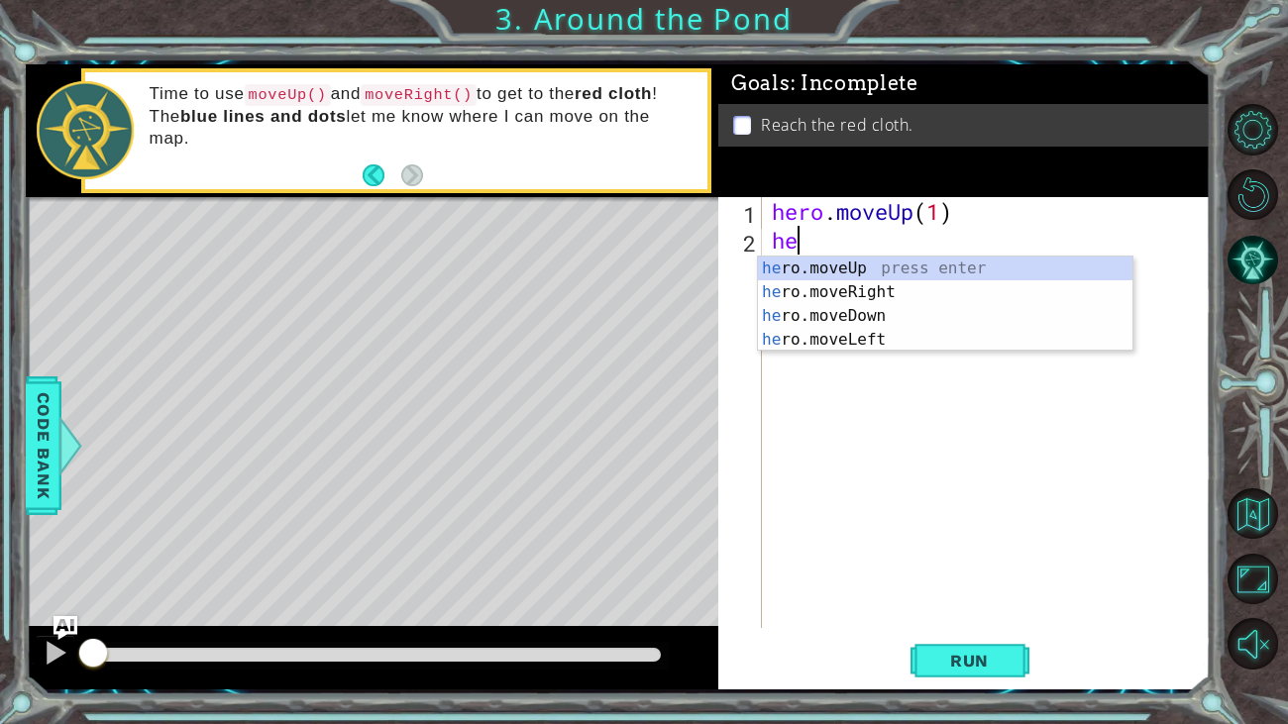
type textarea "her"
click at [822, 290] on div "her o.moveUp press enter her o.moveRight press enter her o.moveDown press enter…" at bounding box center [945, 328] width 375 height 143
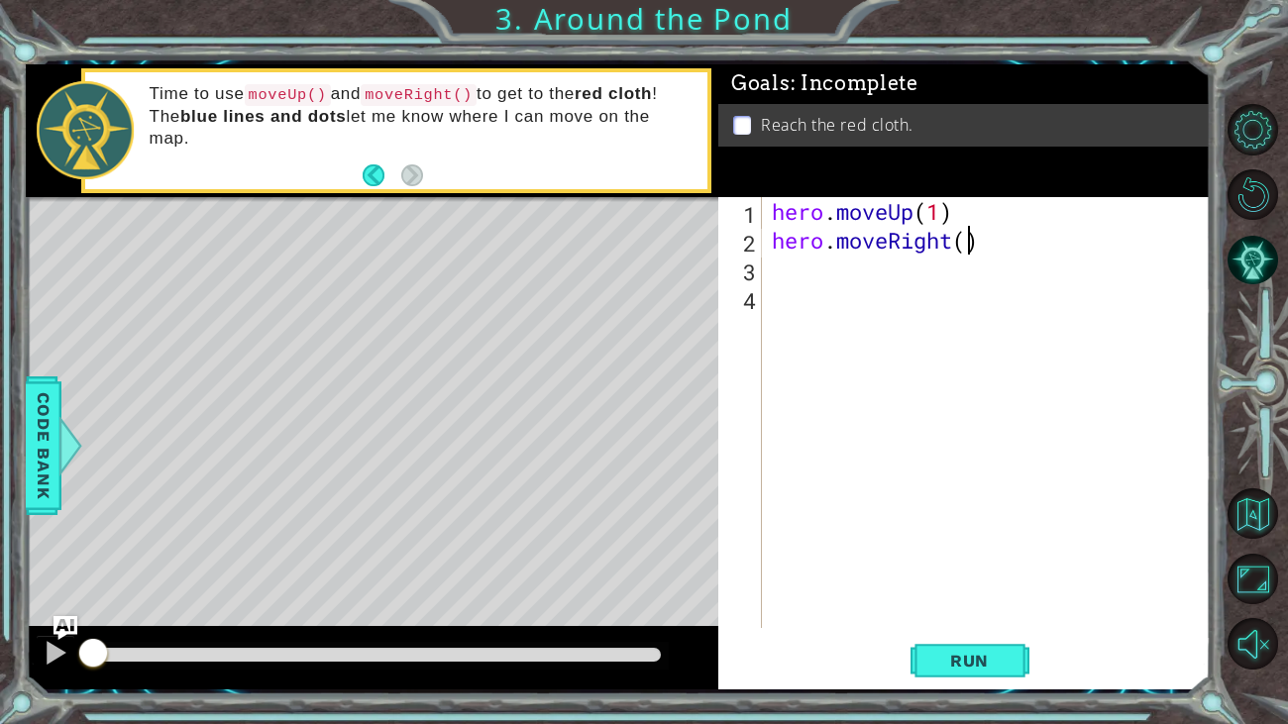
click at [964, 240] on div "hero . moveUp ( 1 ) hero . moveRight ( )" at bounding box center [992, 441] width 448 height 488
type textarea "hero.moveRight(1)"
click at [810, 257] on div "hero . moveUp ( 1 ) hero . moveRight ( 1 )" at bounding box center [992, 441] width 448 height 488
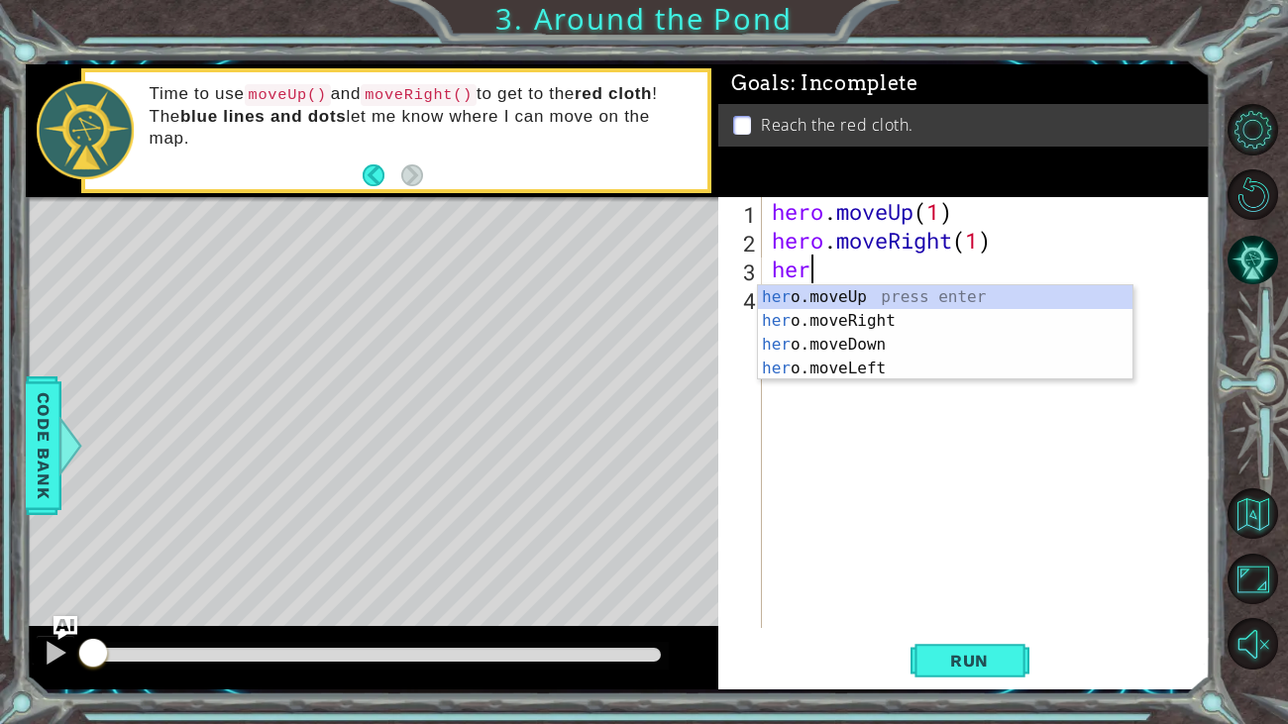
scroll to position [0, 0]
type textarea "hero"
click at [897, 296] on div "hero .moveUp press enter hero .moveRight press enter hero .moveDown press enter…" at bounding box center [945, 356] width 375 height 143
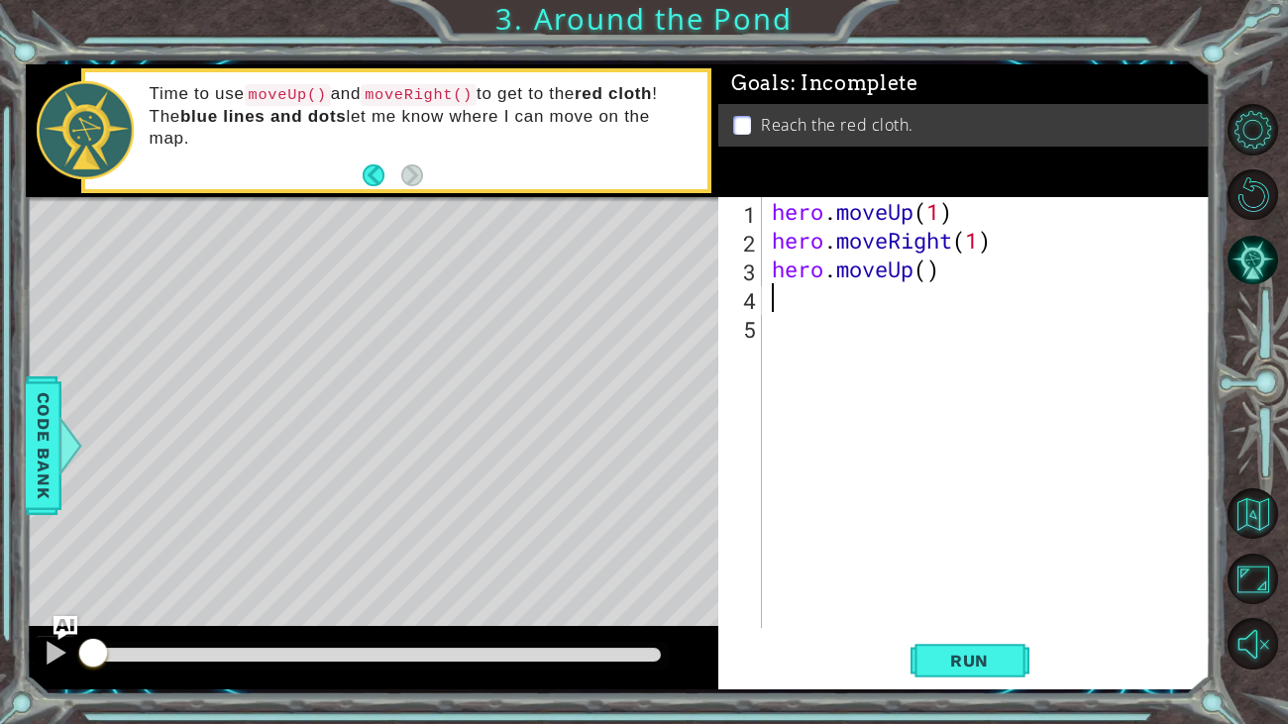
click at [928, 270] on div "hero . moveUp ( 1 ) hero . moveRight ( 1 ) hero . moveUp ( )" at bounding box center [992, 441] width 448 height 488
type textarea "hero.moveUp(2)"
click at [988, 663] on span "Run" at bounding box center [969, 661] width 78 height 20
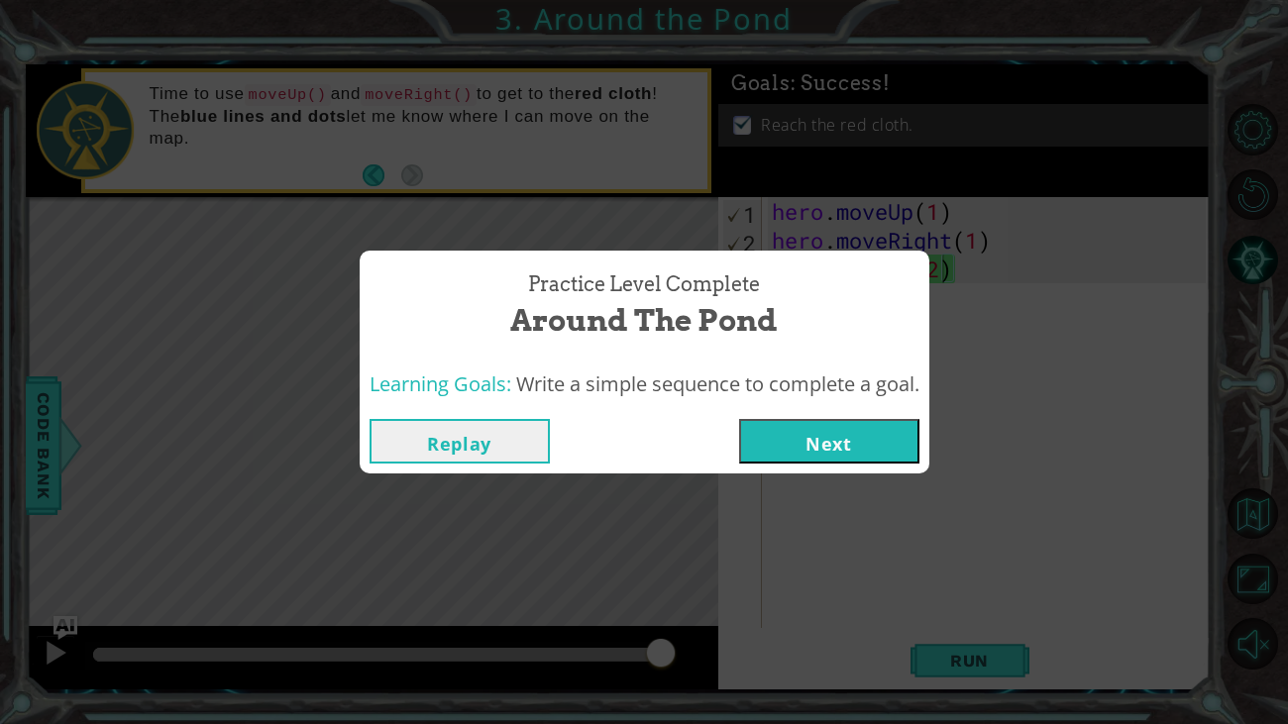
click at [850, 438] on button "Next" at bounding box center [829, 441] width 180 height 45
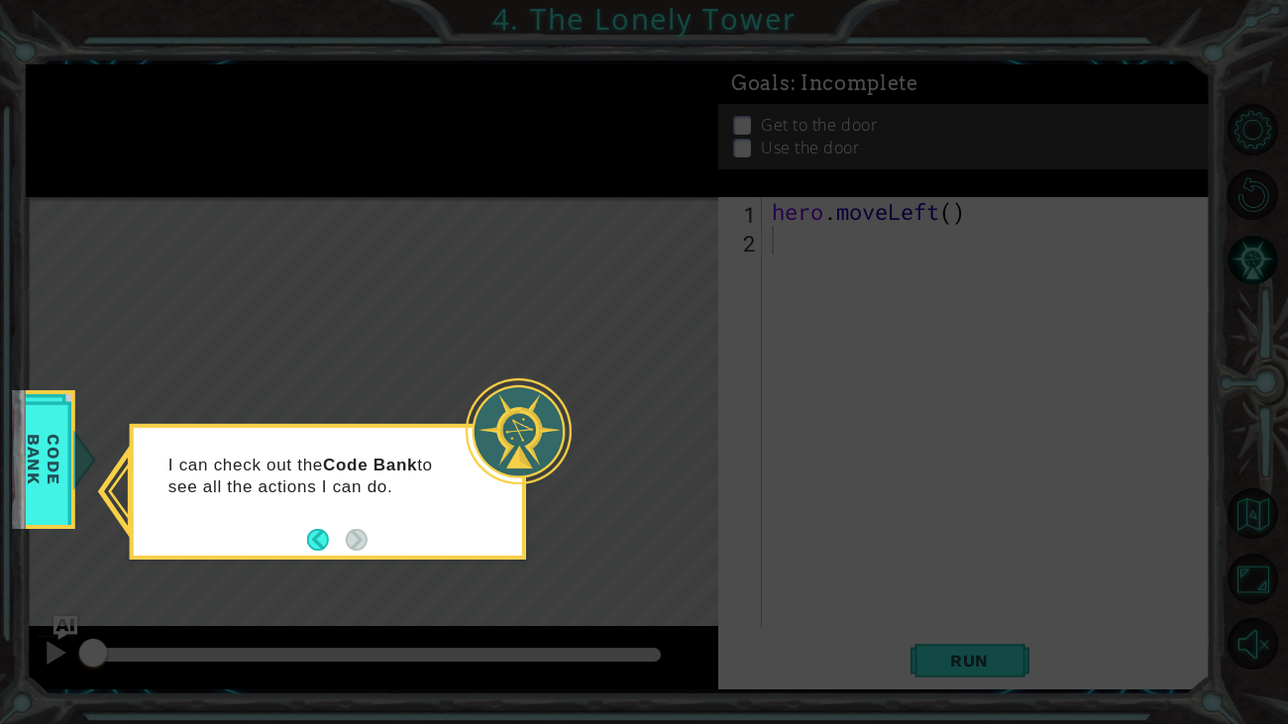
click at [456, 547] on div "I can check out the Code Bank to see all the actions I can do." at bounding box center [328, 492] width 396 height 136
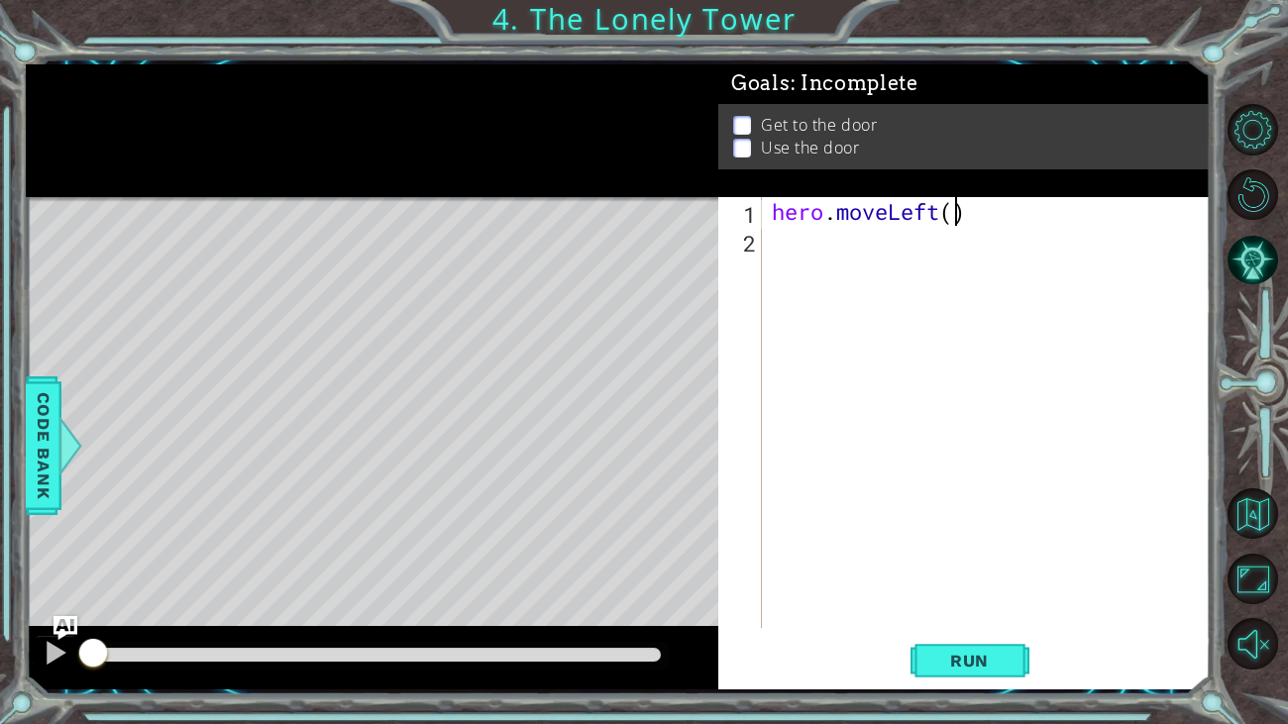
click at [953, 209] on div "hero . moveLeft ( )" at bounding box center [992, 441] width 448 height 488
type textarea "hero.moveLeft(2)"
click at [922, 262] on div "hero . moveLeft ( 2 )" at bounding box center [992, 441] width 448 height 488
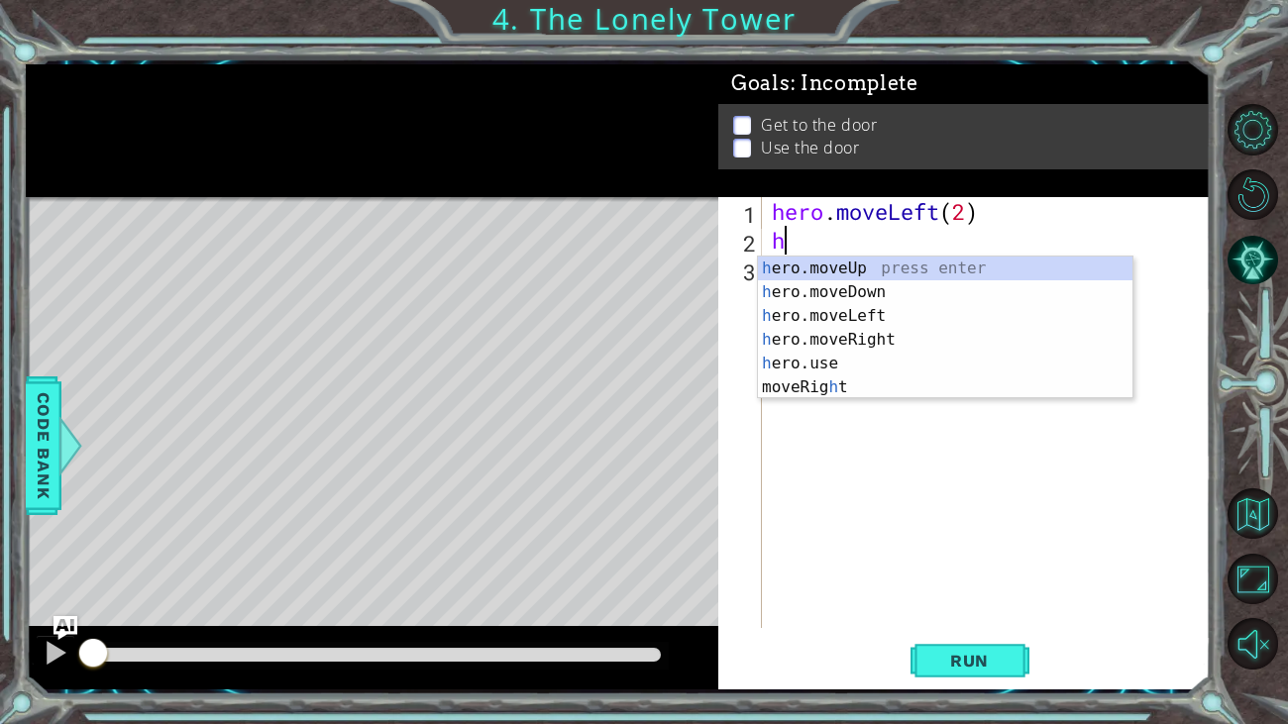
type textarea "her"
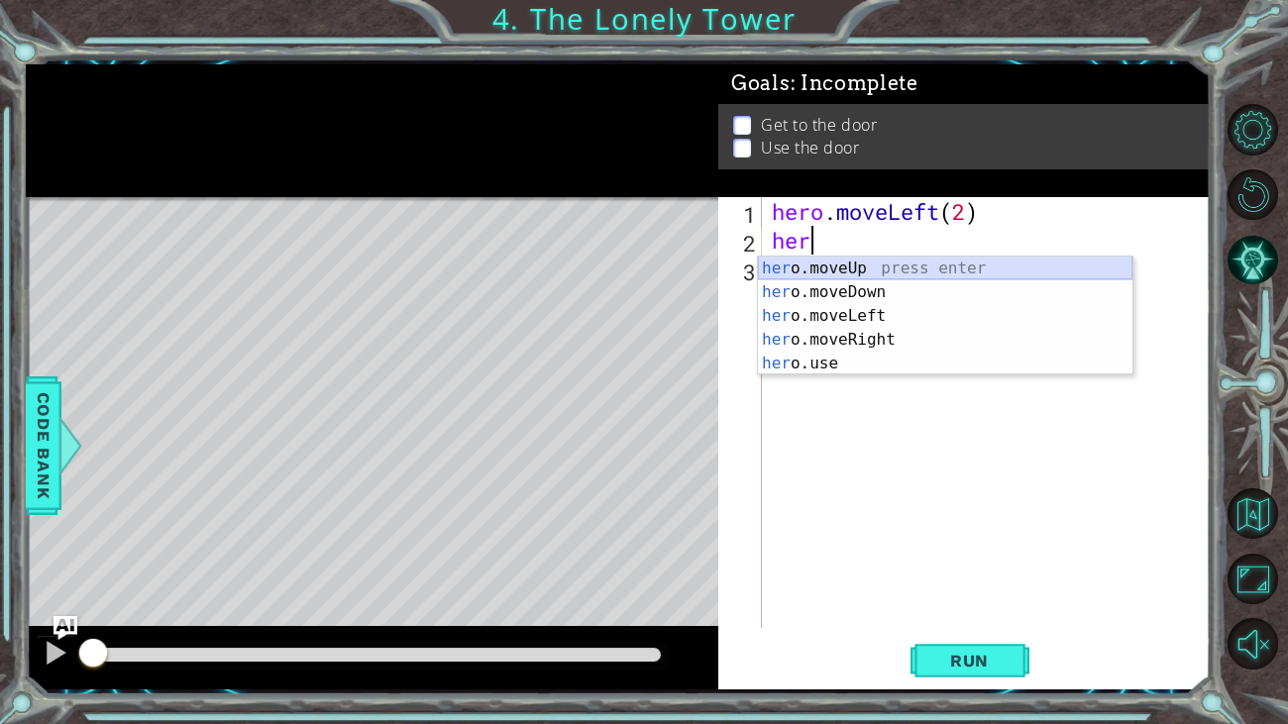
click at [914, 265] on div "her o.moveUp press enter her o.moveDown press enter her o.moveLeft press enter …" at bounding box center [945, 340] width 375 height 166
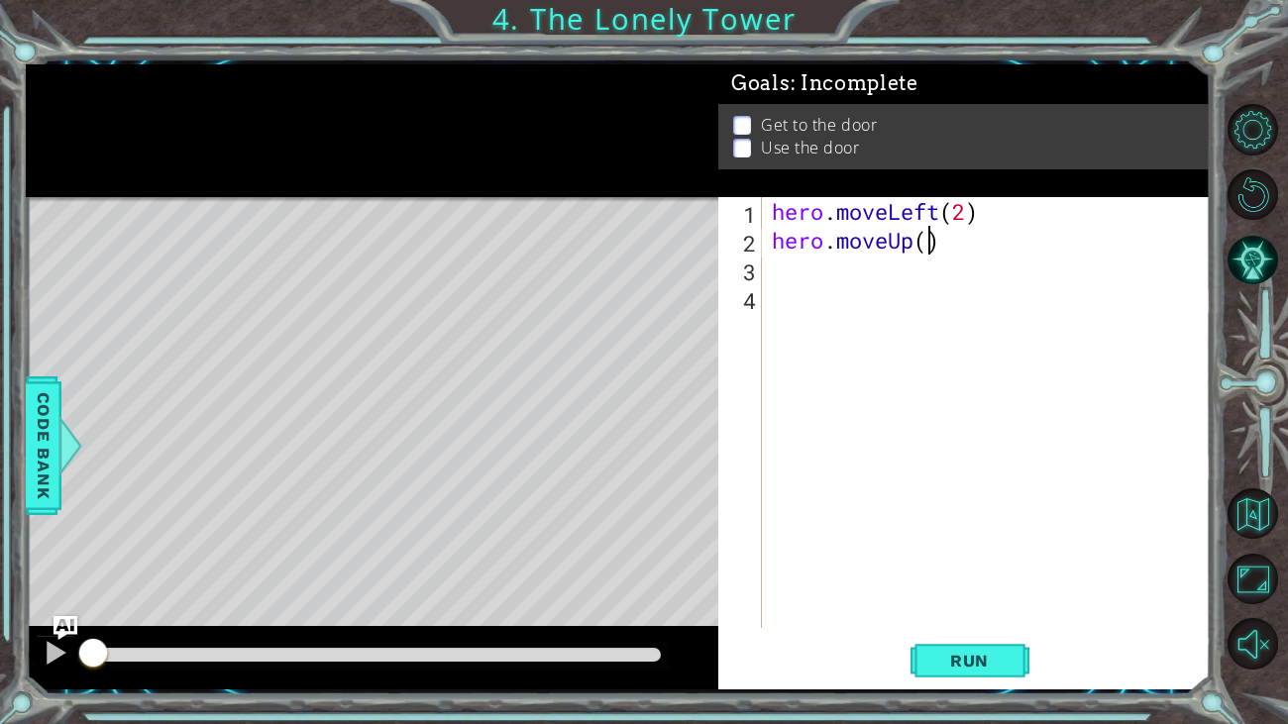
click at [926, 244] on div "hero . moveLeft ( 2 ) hero . moveUp ( )" at bounding box center [992, 441] width 448 height 488
type textarea "hero.moveUp(2)"
click at [883, 282] on div "hero . moveLeft ( 2 ) hero . moveUp ( 2 )" at bounding box center [992, 441] width 448 height 488
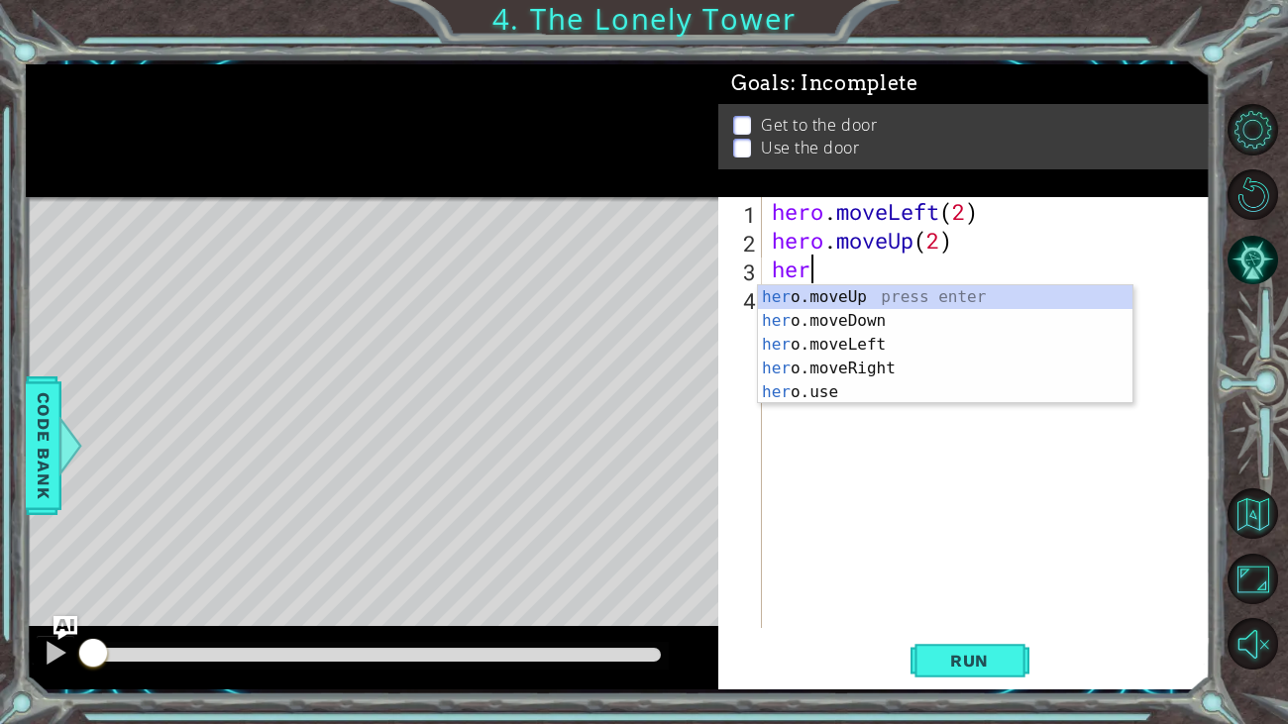
scroll to position [0, 0]
type textarea "hero"
click at [855, 365] on div "hero .moveUp press enter hero .moveDown press enter hero .moveLeft press enter …" at bounding box center [945, 368] width 375 height 166
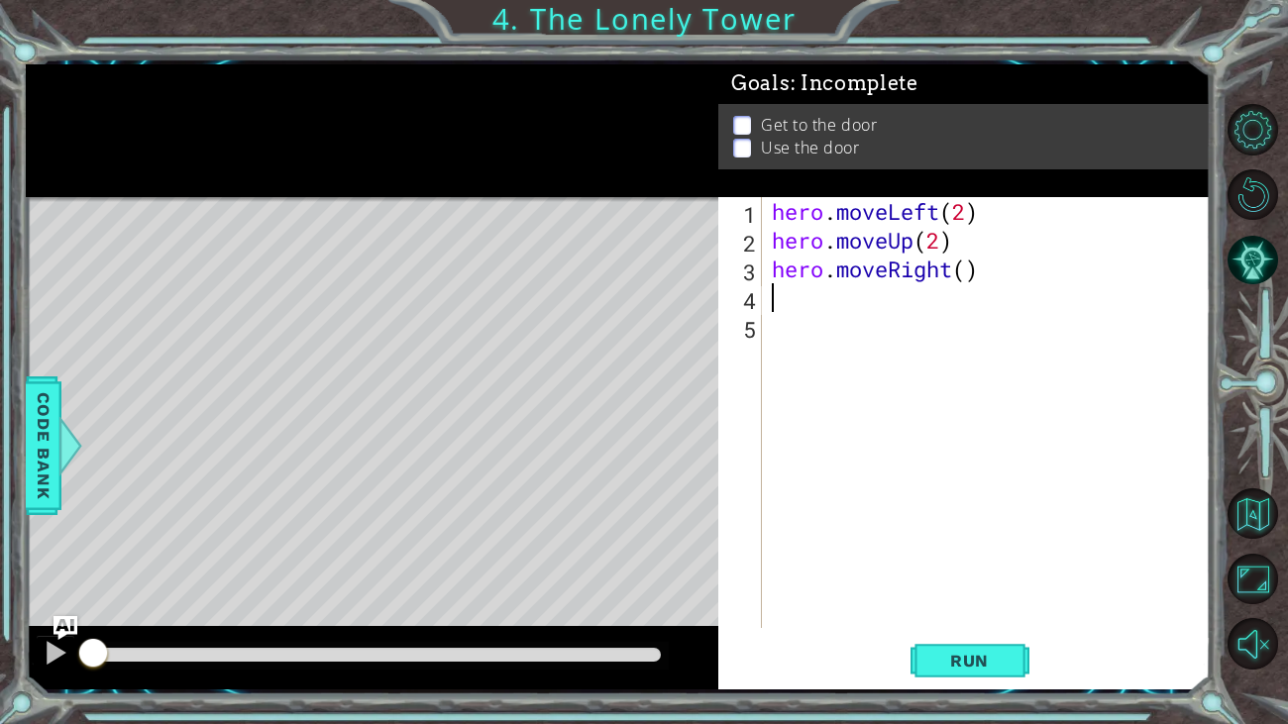
scroll to position [0, 0]
click at [968, 270] on div "hero . moveLeft ( 2 ) hero . moveUp ( 2 ) hero . moveRight ( )" at bounding box center [992, 441] width 448 height 488
click at [973, 674] on button "Run" at bounding box center [970, 661] width 119 height 50
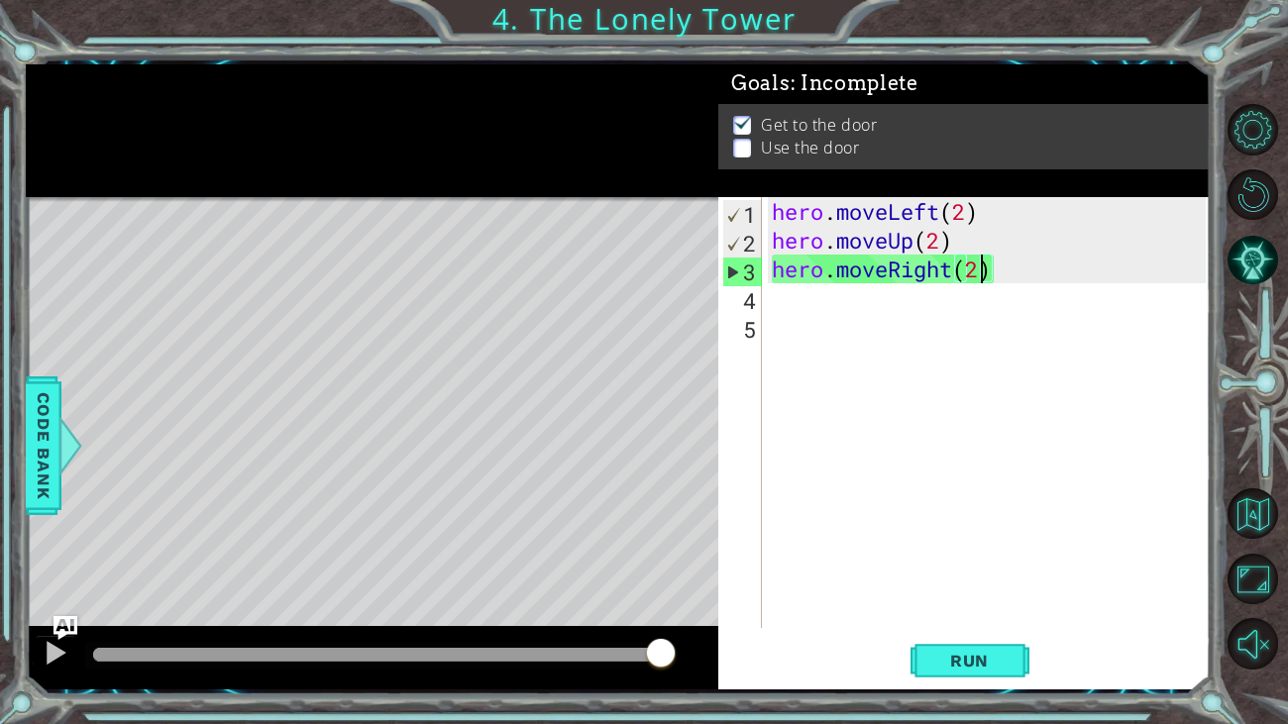
type textarea "hero.moveRight(2w)"
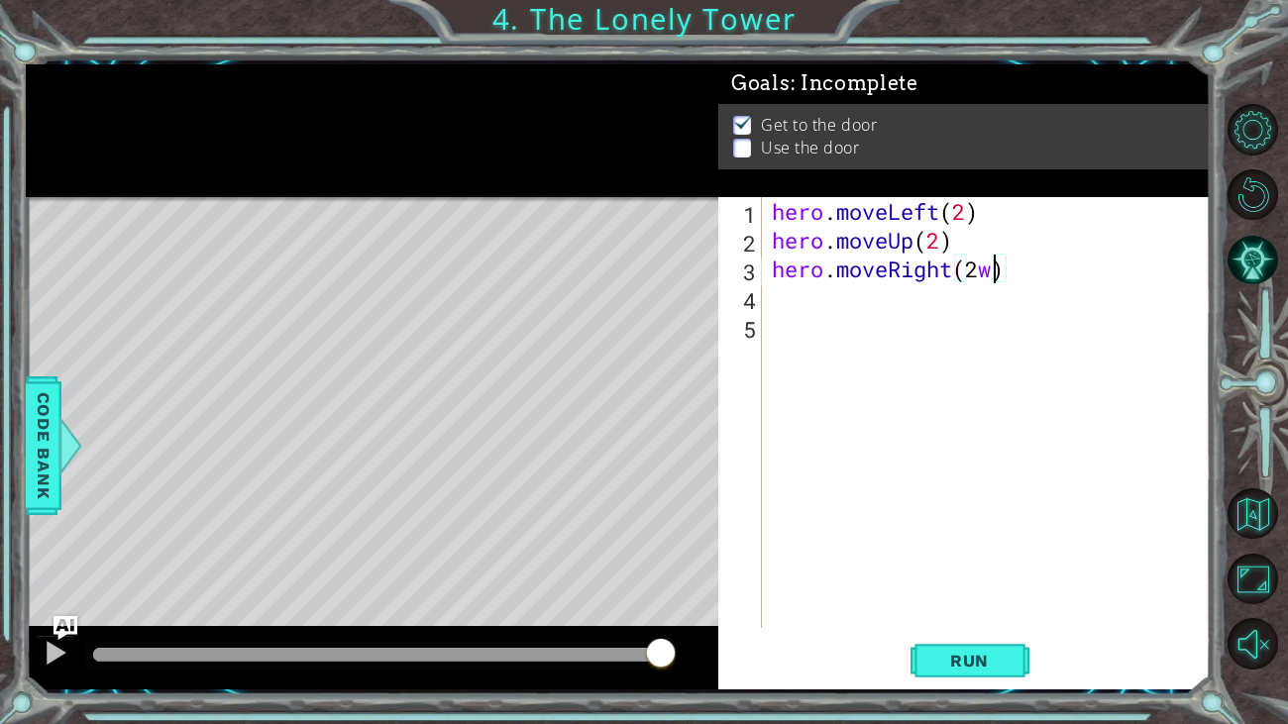
click at [809, 306] on div "hero . moveLeft ( 2 ) hero . moveUp ( 2 ) hero . moveRight ( 2 w )" at bounding box center [992, 441] width 448 height 488
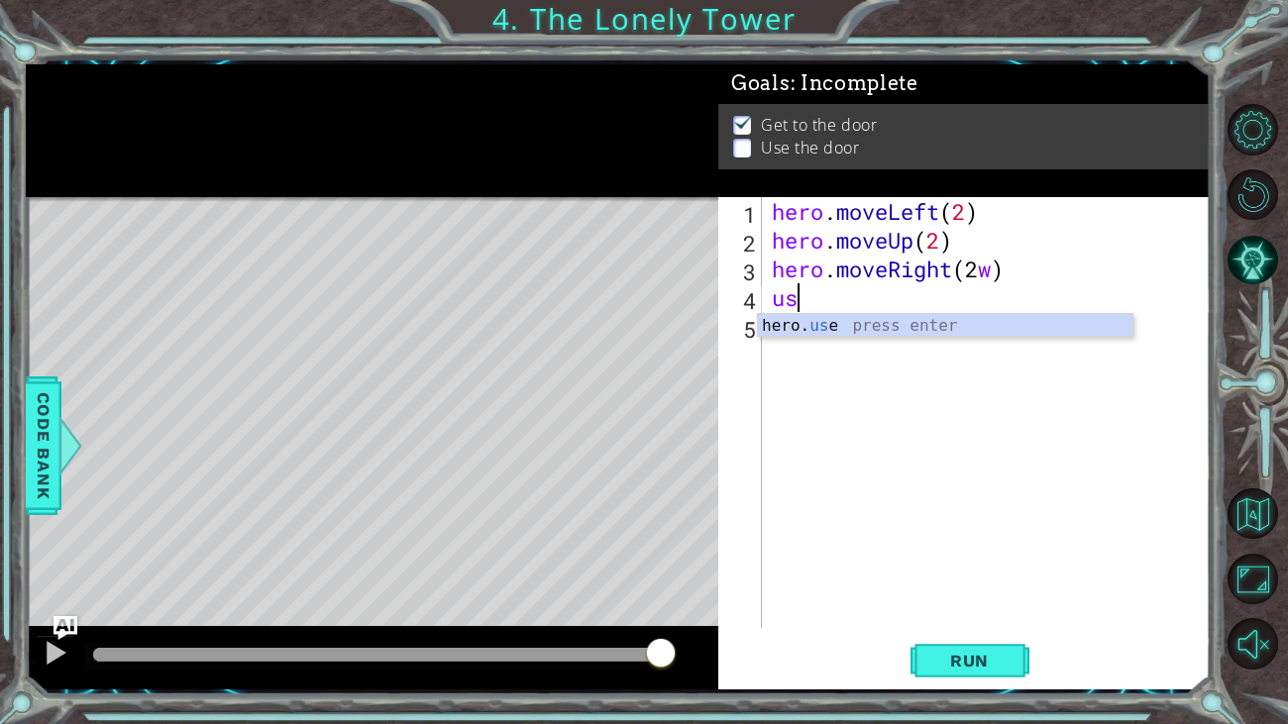
scroll to position [0, 0]
click at [811, 330] on div "hero. use press enter" at bounding box center [945, 349] width 375 height 71
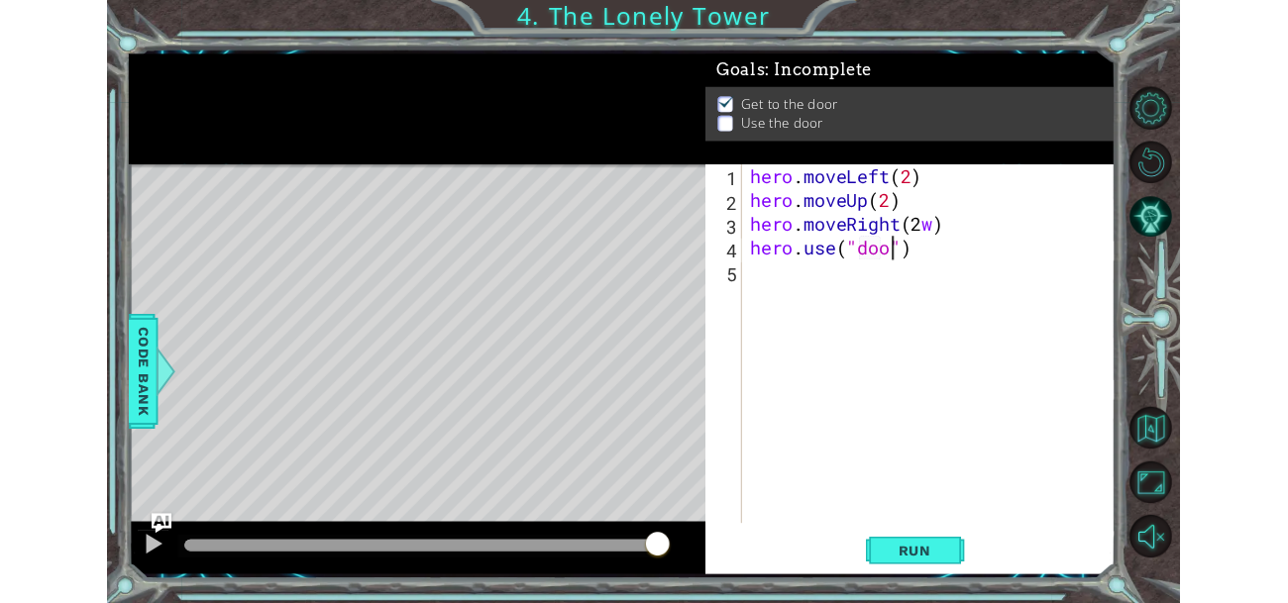
scroll to position [0, 7]
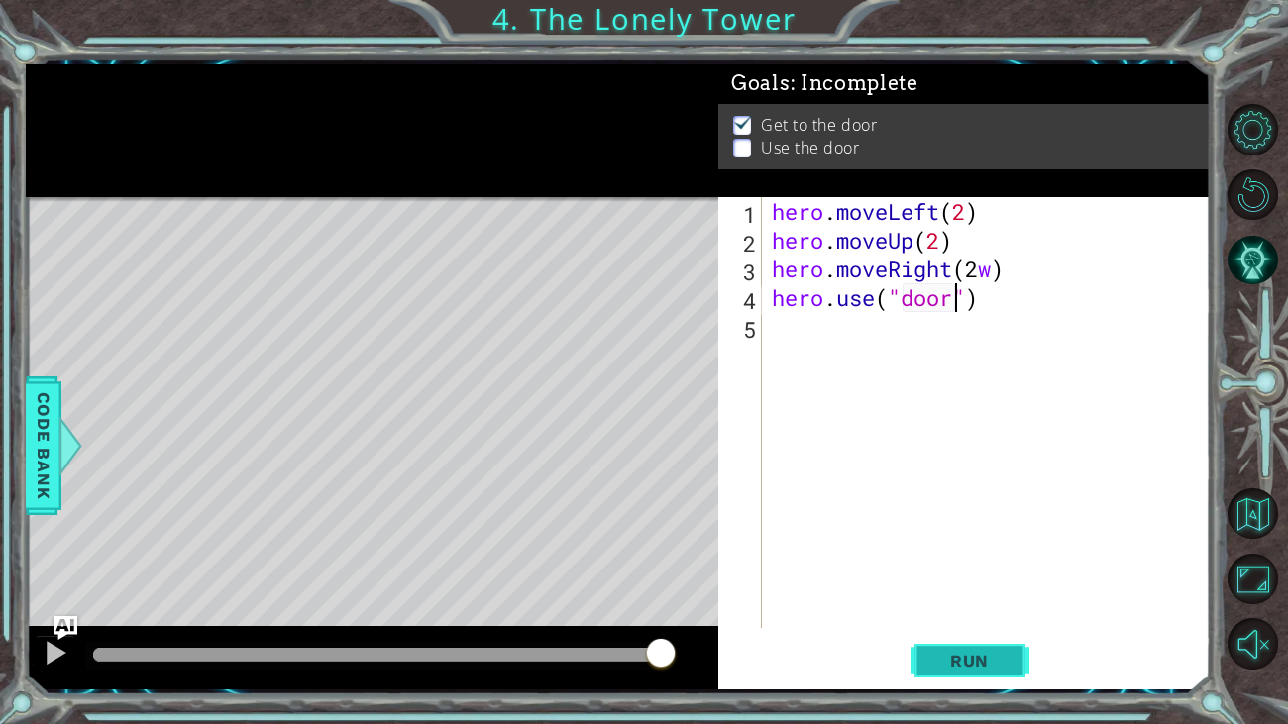
click at [954, 654] on span "Run" at bounding box center [969, 661] width 78 height 20
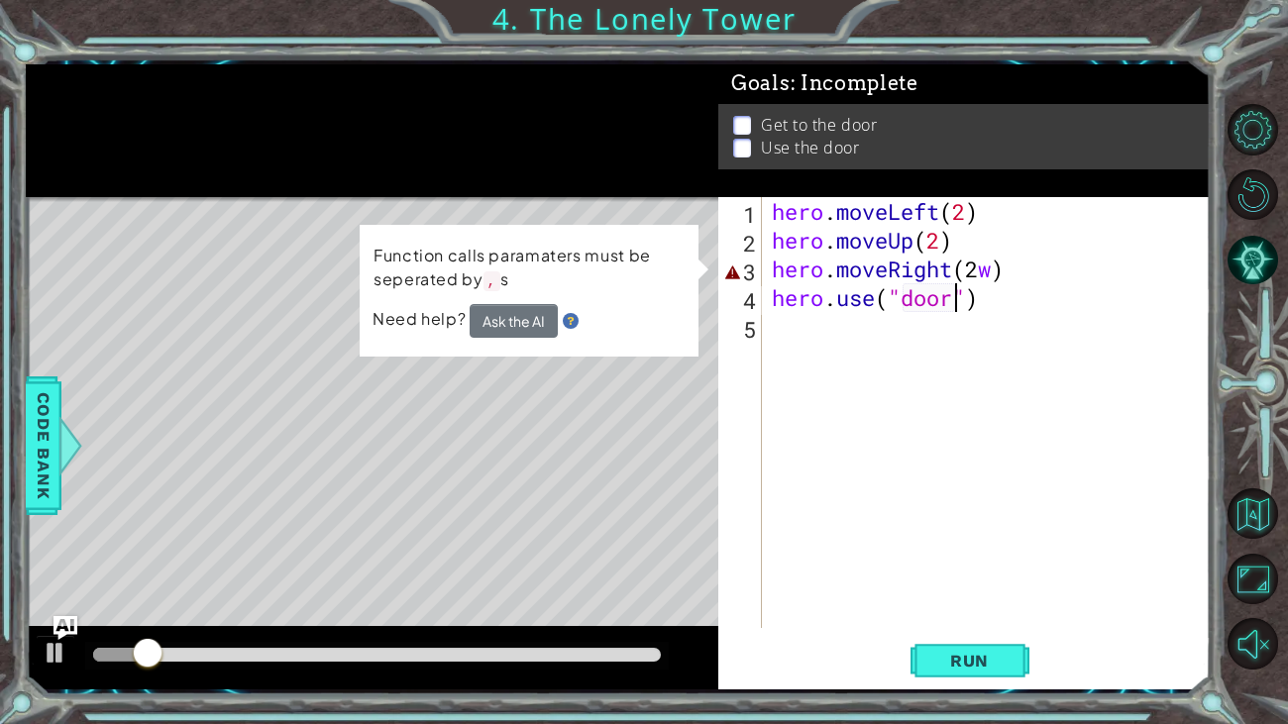
click at [901, 218] on div "hero . moveLeft ( 2 ) hero . moveUp ( 2 ) hero . moveRight ( 2 w ) hero . use (…" at bounding box center [992, 441] width 448 height 488
click at [999, 270] on div "hero . moveLeft ( 2 ) hero . moveUp ( 2 ) hero . moveRight ( 2 w ) hero . use (…" at bounding box center [992, 441] width 448 height 488
type textarea "hero.moveRight(2)"
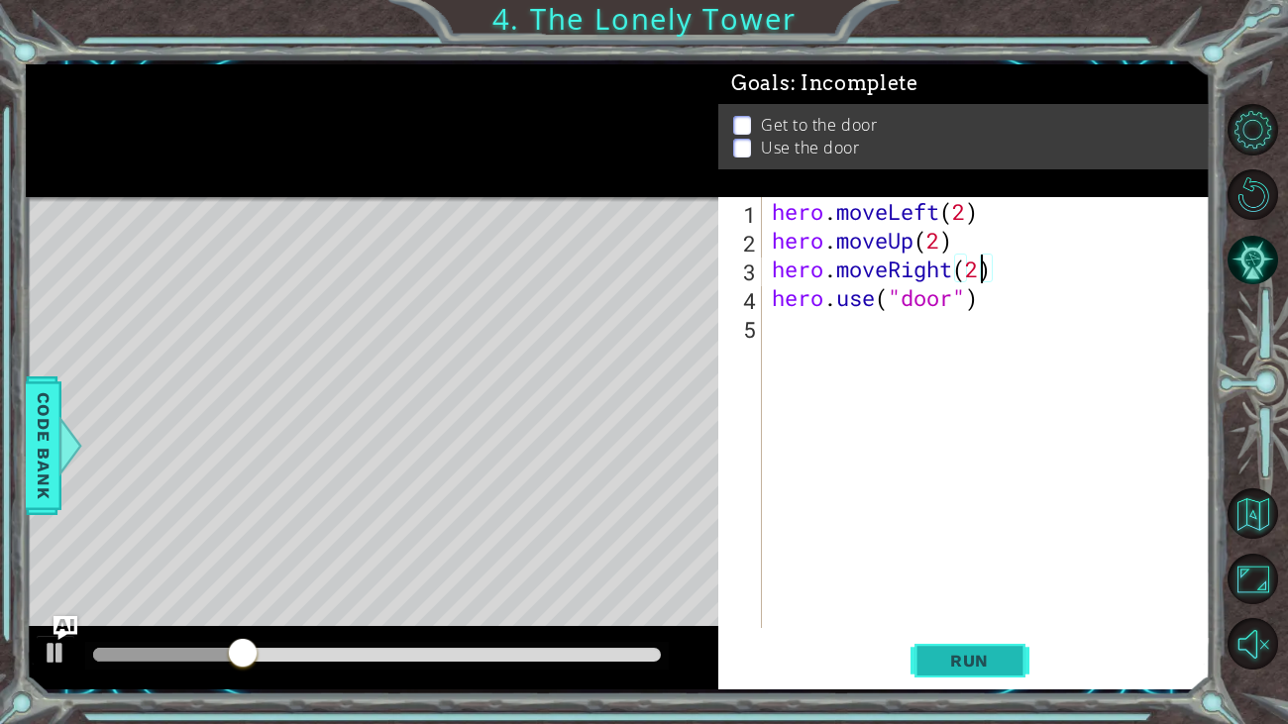
click at [953, 656] on span "Run" at bounding box center [969, 661] width 78 height 20
